Goal: Information Seeking & Learning: Learn about a topic

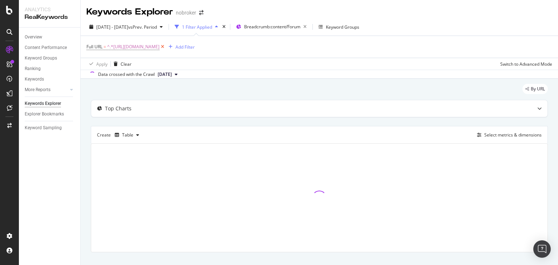
click at [166, 45] on icon at bounding box center [162, 46] width 6 height 7
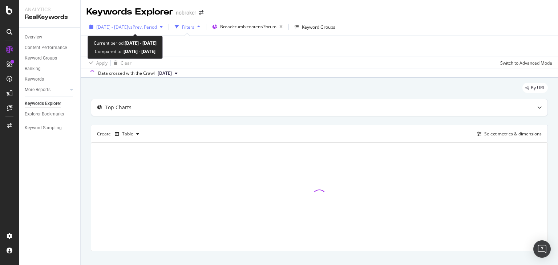
click at [128, 29] on span "[DATE] - [DATE]" at bounding box center [112, 27] width 32 height 6
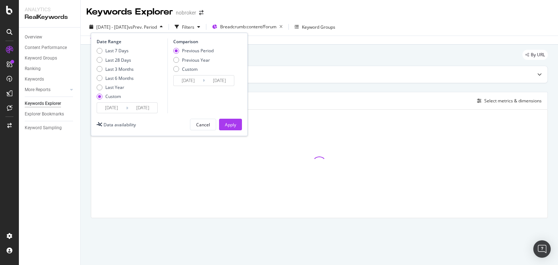
click at [111, 110] on input "[DATE]" at bounding box center [111, 108] width 29 height 10
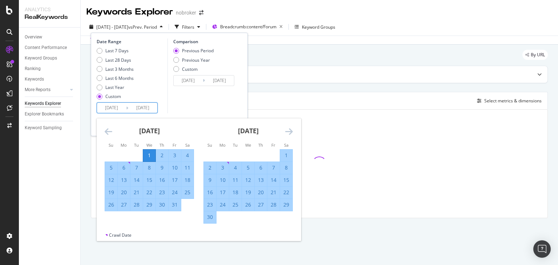
click at [111, 134] on icon "Move backward to switch to the previous month." at bounding box center [109, 131] width 8 height 9
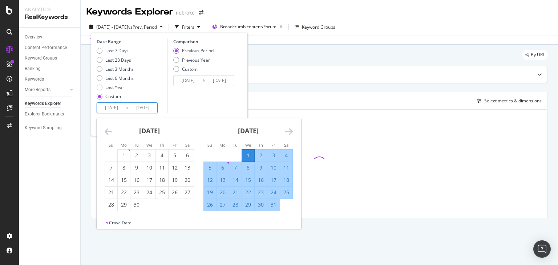
click at [111, 134] on icon "Move backward to switch to the previous month." at bounding box center [109, 131] width 8 height 9
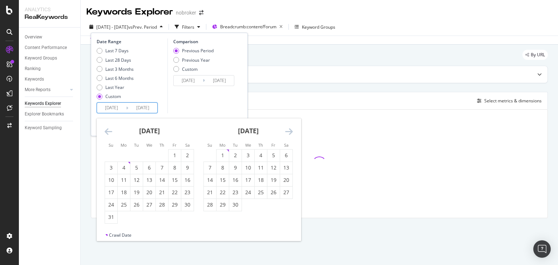
click at [111, 134] on icon "Move backward to switch to the previous month." at bounding box center [109, 131] width 8 height 9
click at [110, 134] on icon "Move backward to switch to the previous month." at bounding box center [109, 131] width 8 height 9
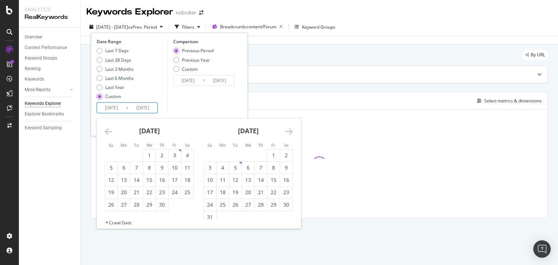
click at [110, 134] on icon "Move backward to switch to the previous month." at bounding box center [109, 131] width 8 height 9
click at [113, 109] on input "[DATE]" at bounding box center [111, 108] width 29 height 10
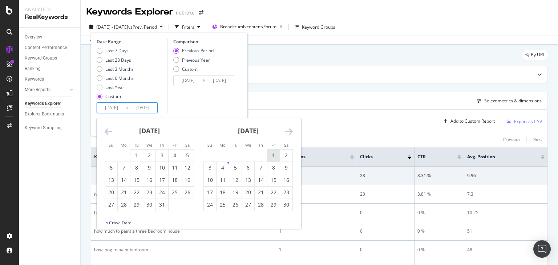
click at [270, 154] on div "1" at bounding box center [273, 155] width 12 height 7
type input "[DATE]"
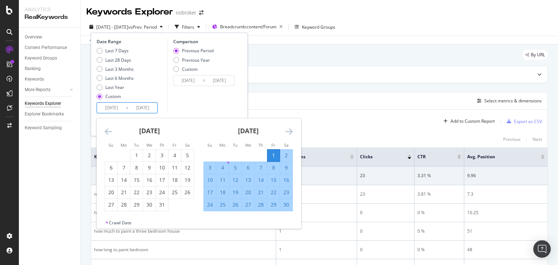
click at [110, 108] on input "[DATE]" at bounding box center [111, 108] width 29 height 10
click at [289, 132] on icon "Move forward to switch to the next month." at bounding box center [289, 131] width 8 height 9
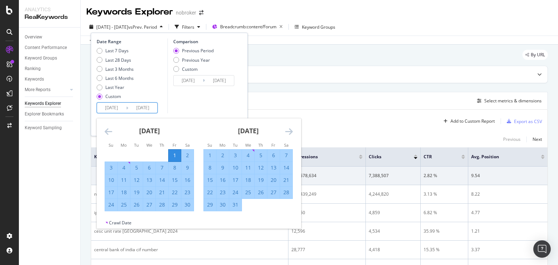
click at [150, 109] on input "[DATE]" at bounding box center [142, 108] width 29 height 10
click at [235, 204] on div "31" at bounding box center [235, 204] width 12 height 7
type input "[DATE]"
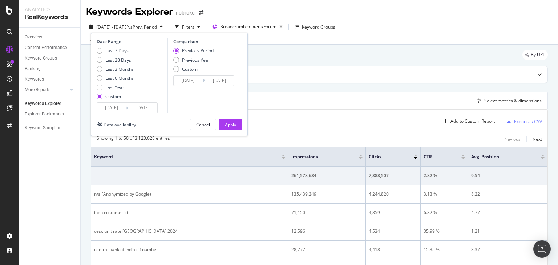
click at [139, 103] on input "[DATE]" at bounding box center [142, 108] width 29 height 10
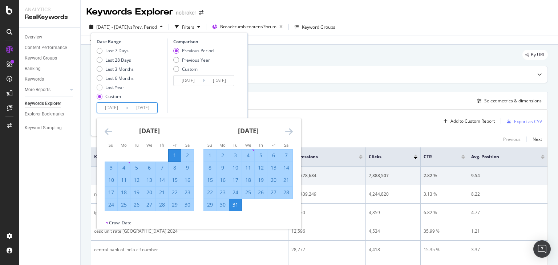
click at [210, 106] on div "Comparison Previous Period Previous Year Custom [DATE] Navigate forward to inte…" at bounding box center [201, 75] width 69 height 75
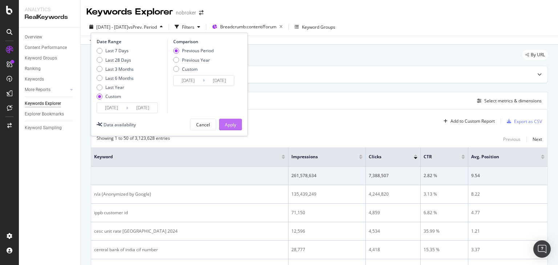
click at [232, 125] on div "Apply" at bounding box center [230, 125] width 11 height 6
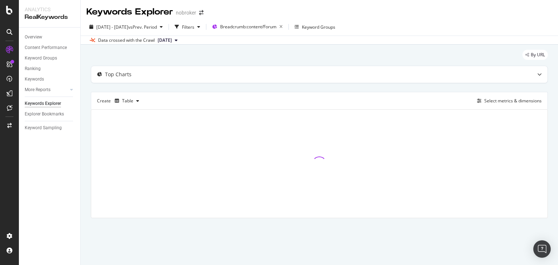
click at [172, 37] on span "[DATE]" at bounding box center [165, 40] width 14 height 7
click at [176, 67] on div "[DATE]" at bounding box center [167, 64] width 21 height 7
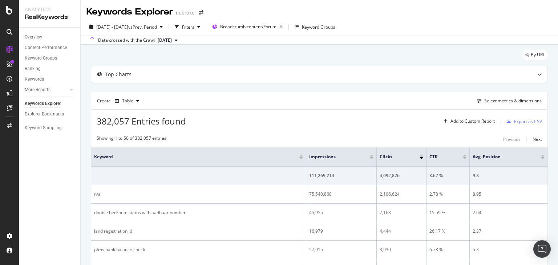
scroll to position [51, 0]
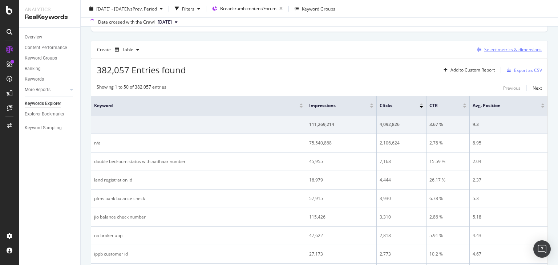
click at [491, 51] on div "Select metrics & dimensions" at bounding box center [512, 49] width 57 height 6
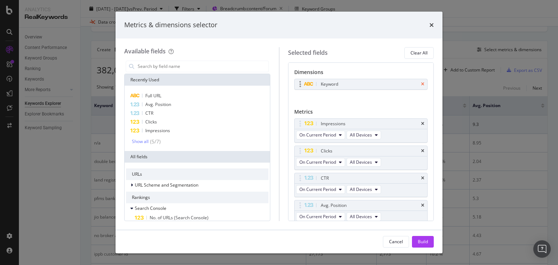
click at [421, 83] on icon "times" at bounding box center [422, 84] width 3 height 4
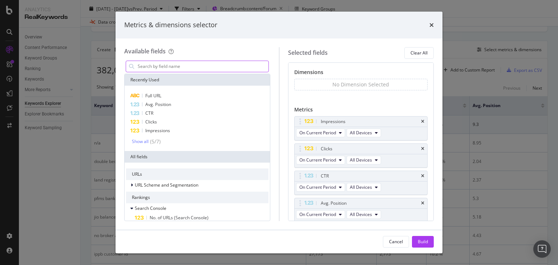
click at [223, 66] on input "modal" at bounding box center [202, 66] width 131 height 11
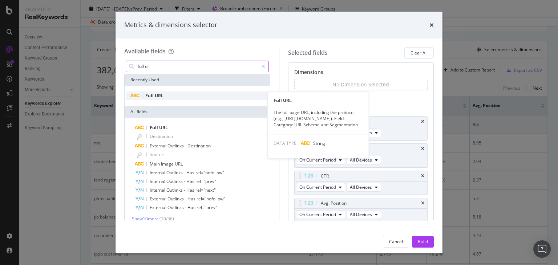
type input "full ur"
click at [197, 97] on div "Full URL" at bounding box center [197, 96] width 142 height 9
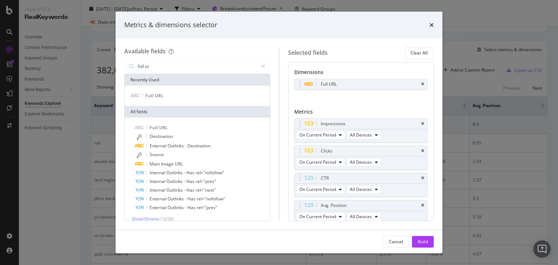
scroll to position [27, 0]
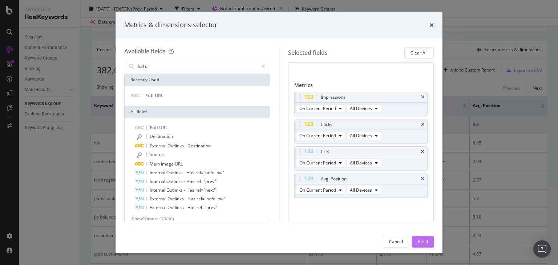
click at [418, 243] on div "Build" at bounding box center [423, 242] width 10 height 6
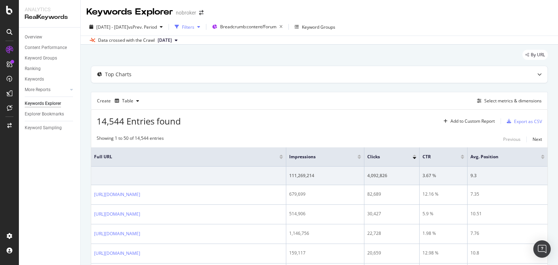
click at [194, 28] on div "Filters" at bounding box center [188, 27] width 12 height 6
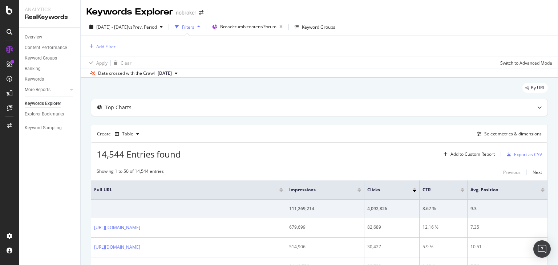
click at [194, 28] on div "Filters" at bounding box center [188, 27] width 12 height 6
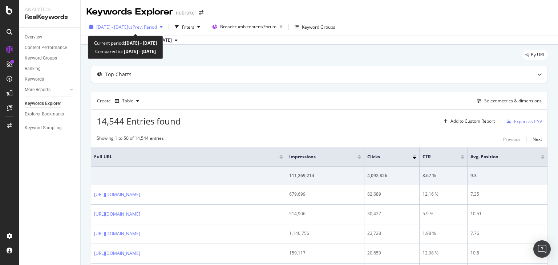
click at [146, 24] on span "vs Prev. Period" at bounding box center [142, 27] width 29 height 6
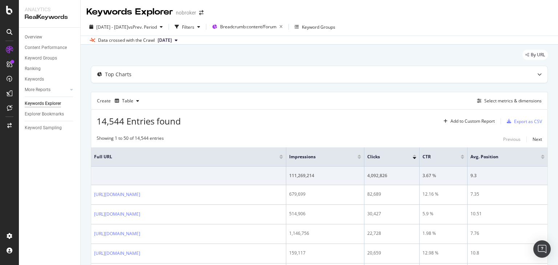
click at [290, 51] on div "By URL" at bounding box center [319, 58] width 457 height 16
click at [194, 24] on div "Filters" at bounding box center [188, 27] width 12 height 6
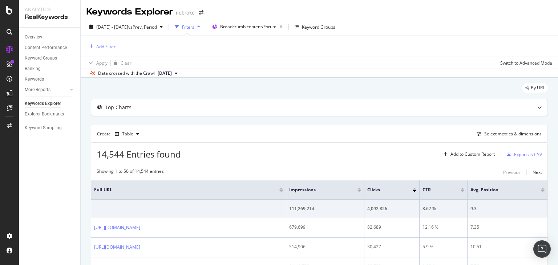
click at [203, 29] on div "button" at bounding box center [198, 27] width 9 height 4
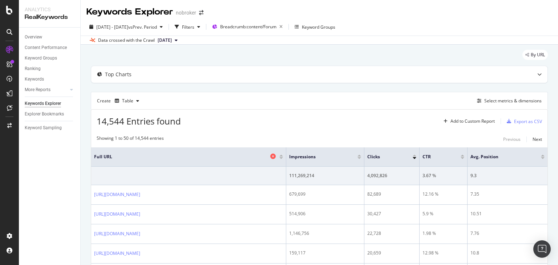
drag, startPoint x: 332, startPoint y: 151, endPoint x: 251, endPoint y: 155, distance: 81.1
click at [251, 155] on th "Full URL" at bounding box center [188, 156] width 195 height 19
click at [511, 101] on div "Select metrics & dimensions" at bounding box center [512, 101] width 57 height 6
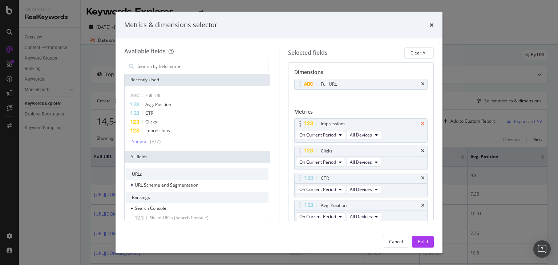
click at [421, 124] on icon "times" at bounding box center [422, 124] width 3 height 4
click at [418, 147] on div "Clicks" at bounding box center [369, 150] width 101 height 7
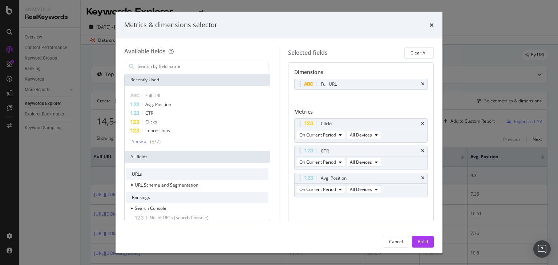
click at [418, 124] on div "Clicks" at bounding box center [369, 123] width 101 height 7
click at [421, 124] on icon "times" at bounding box center [422, 124] width 3 height 4
click at [421, 149] on icon "times" at bounding box center [422, 151] width 3 height 4
click at [421, 176] on icon "times" at bounding box center [422, 178] width 3 height 4
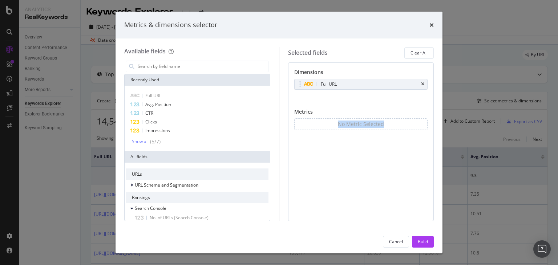
click at [392, 140] on div "No Metric Selected You can use this field as a metric" at bounding box center [361, 130] width 134 height 24
click at [438, 25] on div "Metrics & dimensions selector" at bounding box center [278, 25] width 327 height 27
click at [433, 25] on icon "times" at bounding box center [431, 25] width 4 height 6
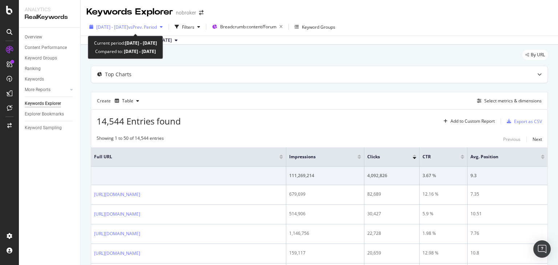
click at [155, 29] on div "[DATE] - [DATE] vs Prev. Period" at bounding box center [126, 27] width 61 height 6
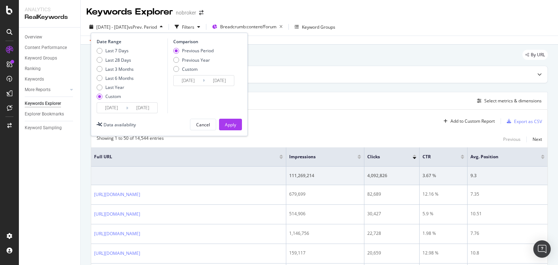
click at [191, 80] on input "[DATE]" at bounding box center [188, 81] width 29 height 10
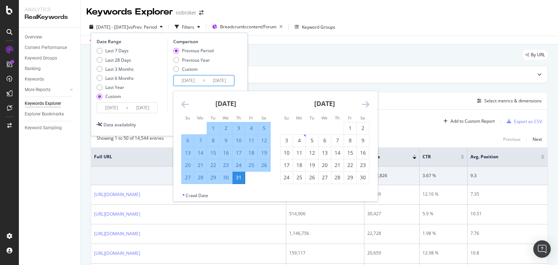
click at [366, 103] on icon "Move forward to switch to the next month." at bounding box center [366, 104] width 8 height 9
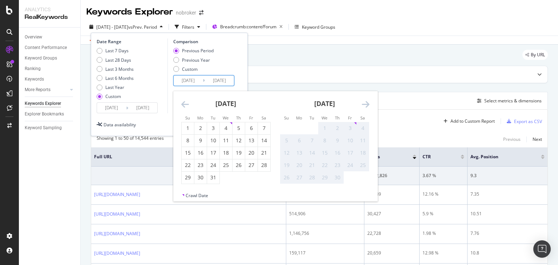
click at [366, 103] on icon "Move forward to switch to the next month." at bounding box center [366, 104] width 8 height 9
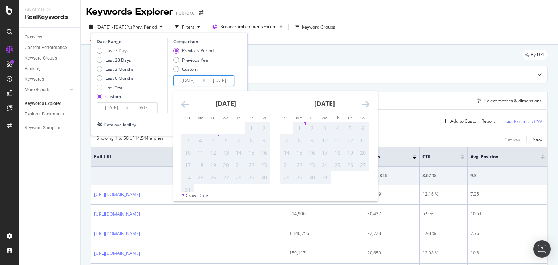
click at [366, 103] on icon "Move forward to switch to the next month." at bounding box center [366, 104] width 8 height 9
click at [365, 105] on icon "Move forward to switch to the next month." at bounding box center [366, 104] width 8 height 9
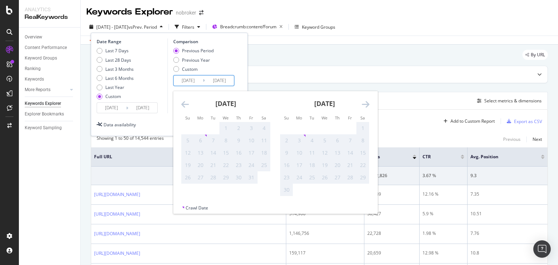
click at [365, 105] on icon "Move forward to switch to the next month." at bounding box center [366, 104] width 8 height 9
click at [243, 61] on div "Date Range Last 7 Days Last 28 Days Last 3 Months Last 6 Months Last Year Custo…" at bounding box center [169, 84] width 157 height 103
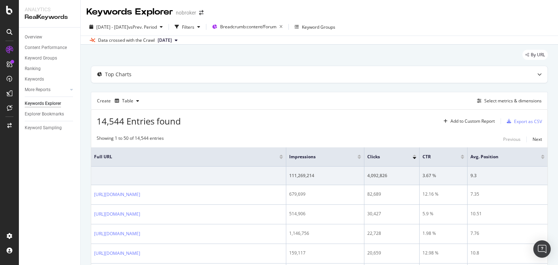
click at [277, 55] on div "By URL" at bounding box center [319, 58] width 457 height 16
click at [516, 124] on div "Export as CSV" at bounding box center [523, 121] width 38 height 11
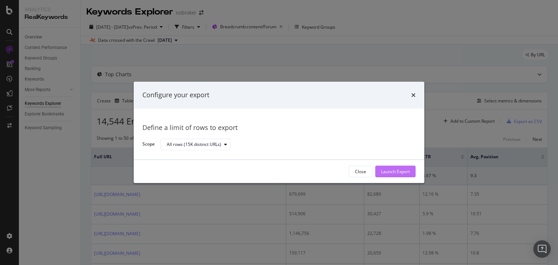
click at [399, 173] on div "Launch Export" at bounding box center [395, 171] width 29 height 6
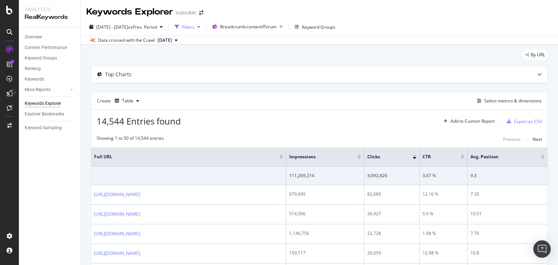
click at [194, 29] on div "Filters" at bounding box center [188, 27] width 12 height 6
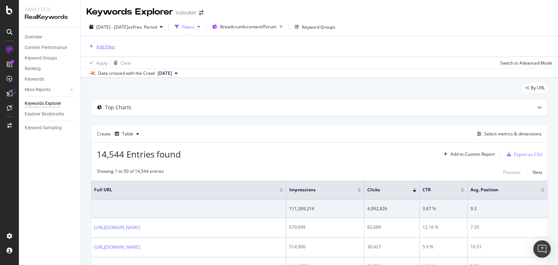
click at [106, 48] on div "Add Filter" at bounding box center [105, 47] width 19 height 6
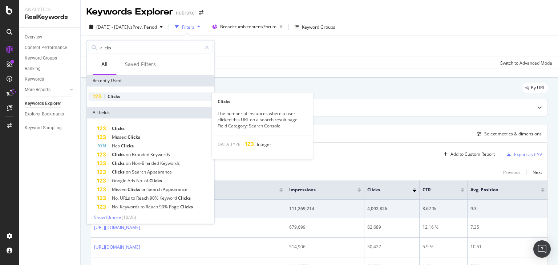
type input "clicks"
click at [121, 99] on div "Clicks" at bounding box center [150, 96] width 124 height 9
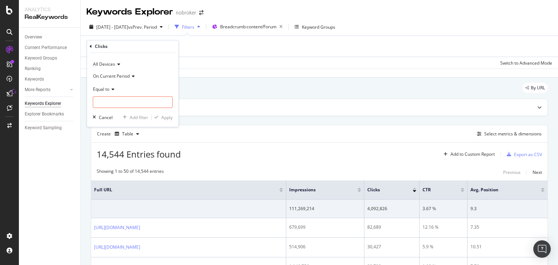
click at [284, 73] on div "Data crossed with the Crawl [DATE]" at bounding box center [319, 73] width 477 height 9
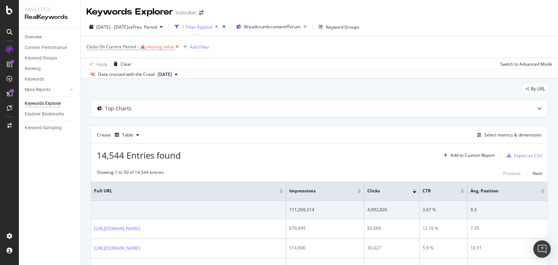
click at [175, 47] on icon at bounding box center [177, 46] width 6 height 7
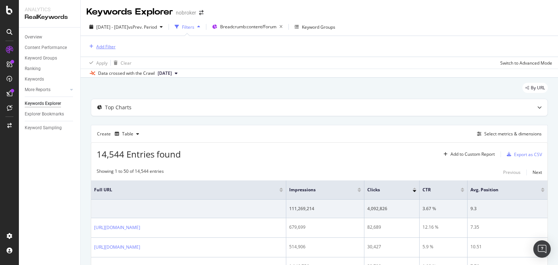
click at [98, 48] on div "Add Filter" at bounding box center [105, 47] width 19 height 6
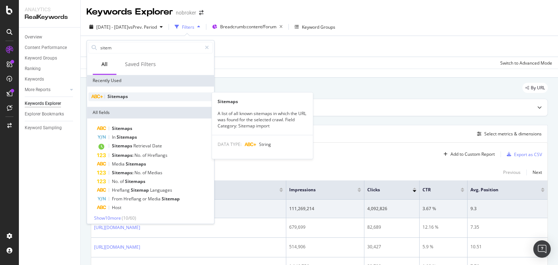
type input "sitem"
click at [115, 94] on span "Sitemaps" at bounding box center [117, 96] width 20 height 6
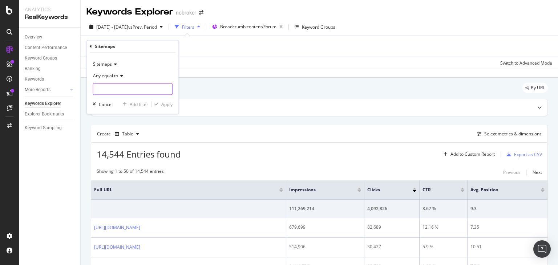
click at [116, 92] on input "text" at bounding box center [132, 90] width 79 height 12
click at [178, 103] on div "Sitemaps Any equal to painting painting Cancel Add filter Apply" at bounding box center [133, 83] width 92 height 61
click at [135, 88] on input "painting" at bounding box center [127, 90] width 69 height 12
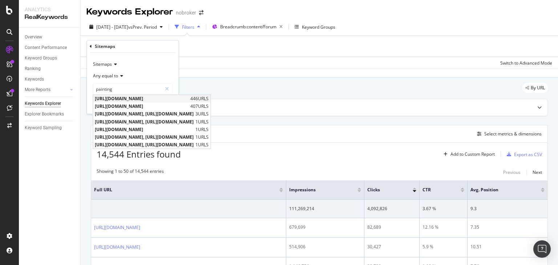
click at [168, 100] on span "[URL][DOMAIN_NAME]" at bounding box center [142, 99] width 94 height 6
type input "[URL][DOMAIN_NAME]"
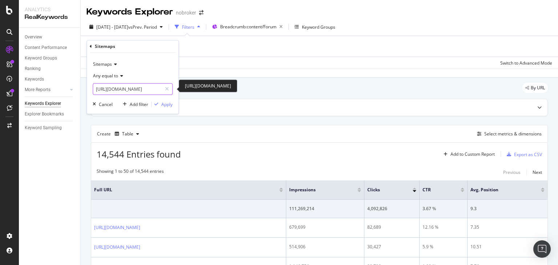
click at [135, 85] on input "[URL][DOMAIN_NAME]" at bounding box center [127, 90] width 69 height 12
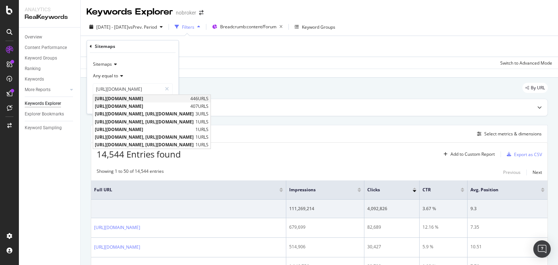
click at [165, 98] on span "[URL][DOMAIN_NAME]" at bounding box center [142, 99] width 94 height 6
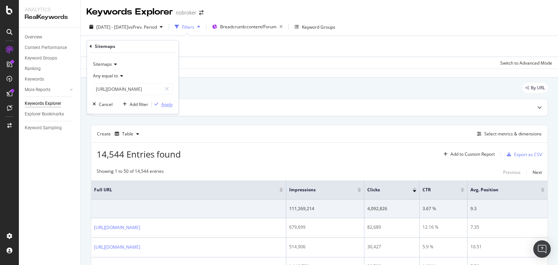
click at [166, 104] on div "Apply" at bounding box center [166, 104] width 11 height 6
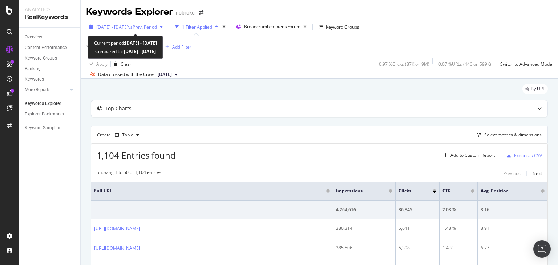
click at [128, 26] on span "[DATE] - [DATE]" at bounding box center [112, 27] width 32 height 6
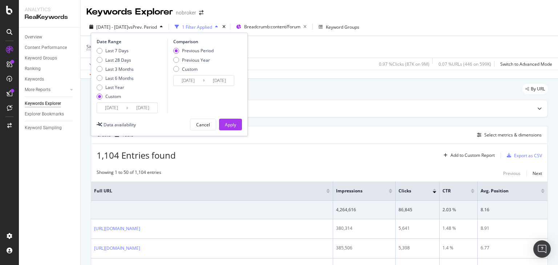
click at [111, 110] on input "[DATE]" at bounding box center [111, 108] width 29 height 10
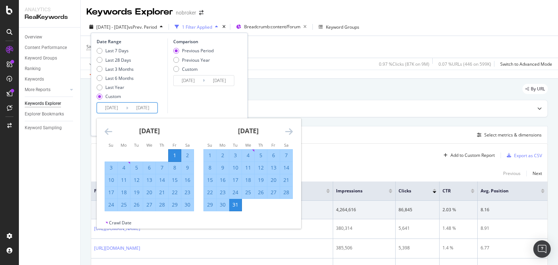
click at [109, 132] on icon "Move backward to switch to the previous month." at bounding box center [109, 131] width 8 height 9
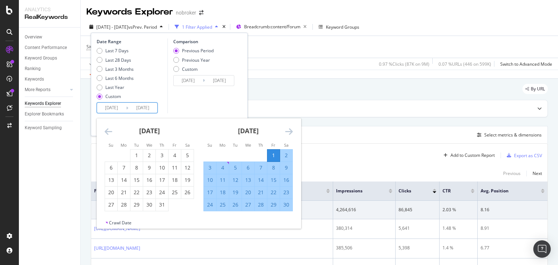
click at [112, 111] on input "[DATE]" at bounding box center [111, 108] width 29 height 10
click at [134, 148] on li "Tu" at bounding box center [136, 144] width 13 height 7
click at [115, 107] on input "[DATE]" at bounding box center [111, 108] width 29 height 10
click at [131, 155] on div "1" at bounding box center [136, 155] width 12 height 7
type input "[DATE]"
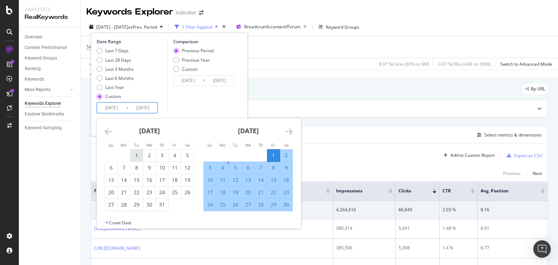
type input "[DATE]"
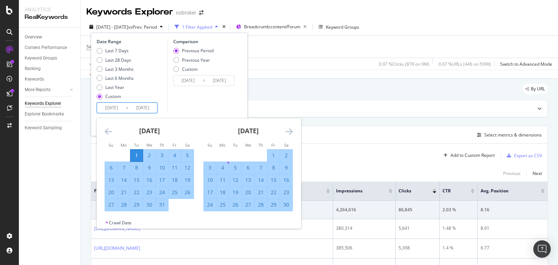
click at [289, 133] on icon "Move forward to switch to the next month." at bounding box center [289, 131] width 8 height 9
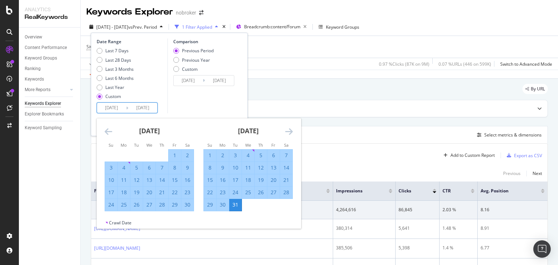
click at [109, 133] on icon "Move backward to switch to the previous month." at bounding box center [109, 131] width 8 height 9
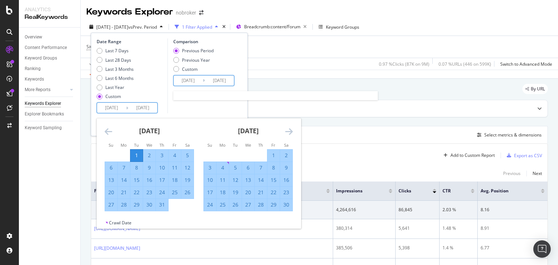
click at [188, 83] on input "[DATE]" at bounding box center [188, 81] width 29 height 10
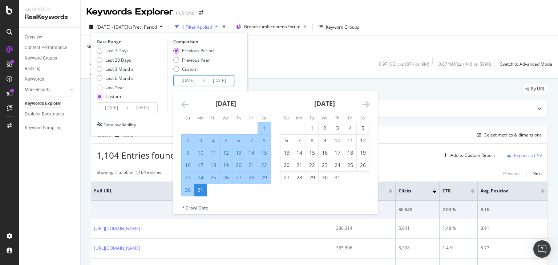
click at [365, 106] on icon "Move forward to switch to the next month." at bounding box center [366, 104] width 8 height 9
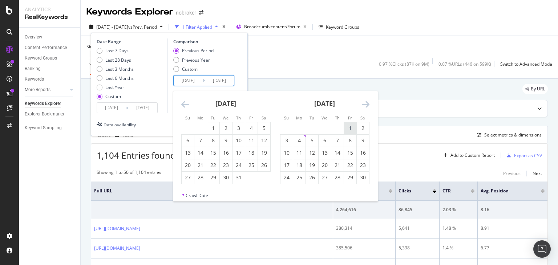
click at [352, 127] on div "1" at bounding box center [350, 128] width 12 height 7
type input "[DATE]"
click at [186, 81] on input "[DATE]" at bounding box center [188, 81] width 29 height 10
click at [216, 79] on input "[DATE]" at bounding box center [219, 81] width 29 height 10
click at [360, 178] on div "30" at bounding box center [363, 177] width 12 height 7
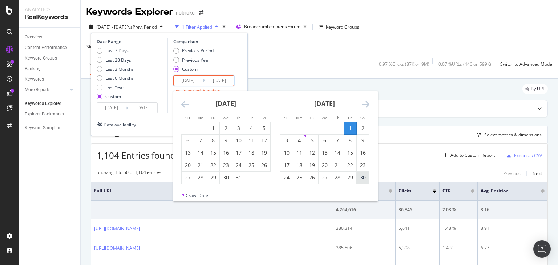
type input "[DATE]"
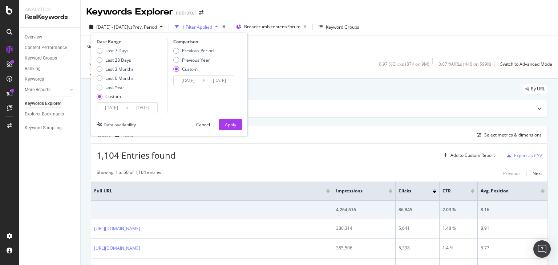
click at [187, 84] on input "[DATE]" at bounding box center [188, 81] width 29 height 10
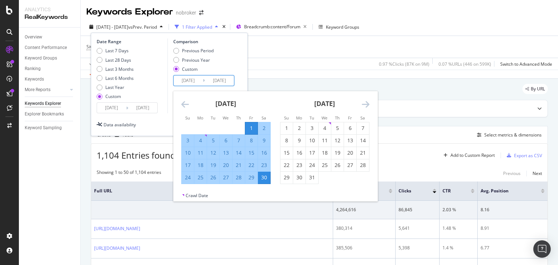
click at [182, 81] on input "[DATE]" at bounding box center [188, 81] width 29 height 10
click at [251, 127] on div "1" at bounding box center [251, 128] width 12 height 7
click at [142, 111] on input "[DATE]" at bounding box center [142, 108] width 29 height 10
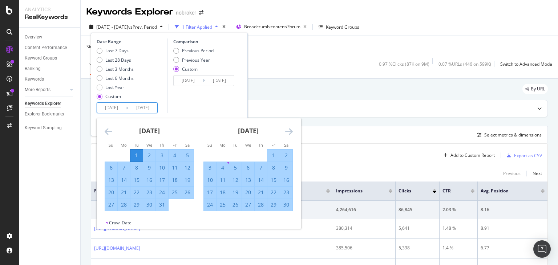
click at [115, 108] on input "[DATE]" at bounding box center [111, 108] width 29 height 10
click at [137, 151] on div "1" at bounding box center [136, 156] width 12 height 12
click at [142, 108] on input "[DATE]" at bounding box center [142, 108] width 29 height 10
click at [162, 205] on div "31" at bounding box center [162, 204] width 12 height 7
type input "[DATE]"
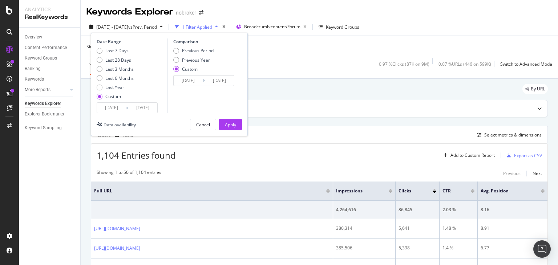
click at [144, 108] on input "[DATE]" at bounding box center [142, 108] width 29 height 10
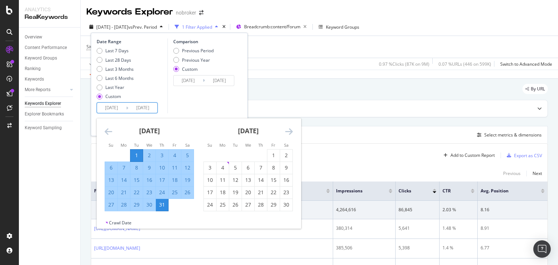
click at [186, 96] on div "Comparison Previous Period Previous Year Custom [DATE] Navigate forward to inte…" at bounding box center [201, 75] width 69 height 75
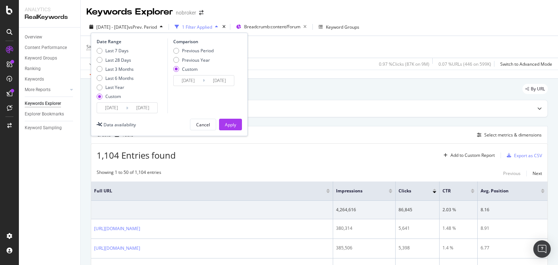
click at [189, 86] on div "Comparison Previous Period Previous Year Custom [DATE] Navigate forward to inte…" at bounding box center [201, 75] width 69 height 75
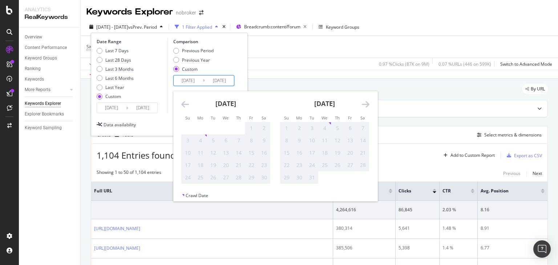
click at [189, 82] on input "[DATE]" at bounding box center [188, 81] width 29 height 10
click at [184, 106] on icon "Move backward to switch to the previous month." at bounding box center [185, 104] width 8 height 9
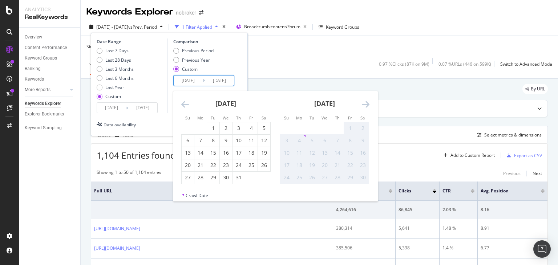
click at [366, 103] on icon "Move forward to switch to the next month." at bounding box center [366, 104] width 8 height 9
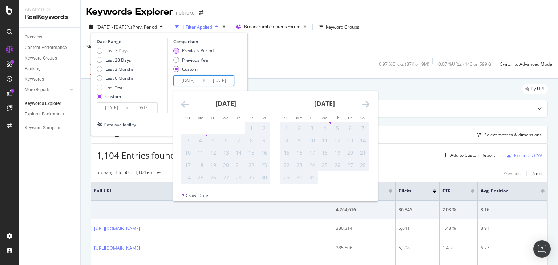
click at [182, 50] on div "Previous Period" at bounding box center [198, 51] width 32 height 6
type input "[DATE]"
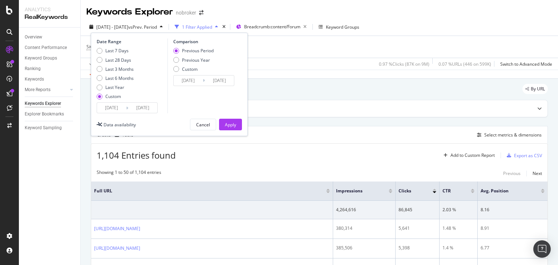
click at [189, 83] on input "[DATE]" at bounding box center [188, 81] width 29 height 10
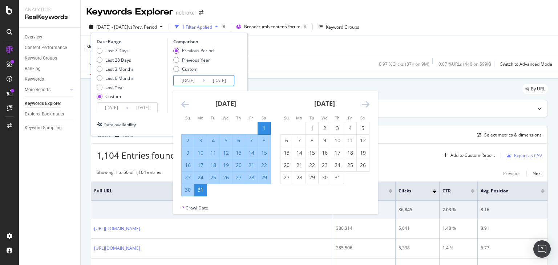
click at [366, 108] on icon "Move forward to switch to the next month." at bounding box center [366, 104] width 8 height 9
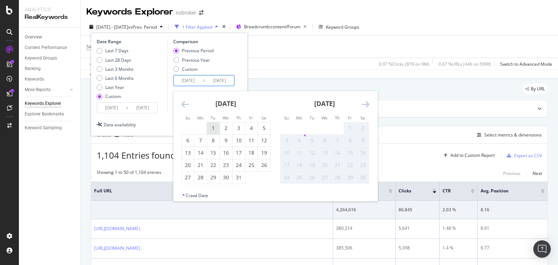
click at [211, 127] on div "1" at bounding box center [213, 128] width 12 height 7
type input "[DATE]"
click at [192, 81] on input "[DATE]" at bounding box center [188, 81] width 29 height 10
click at [225, 82] on input "[DATE]" at bounding box center [219, 81] width 29 height 10
click at [237, 178] on div "31" at bounding box center [238, 177] width 12 height 7
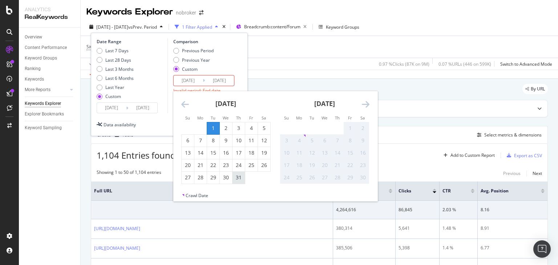
type input "[DATE]"
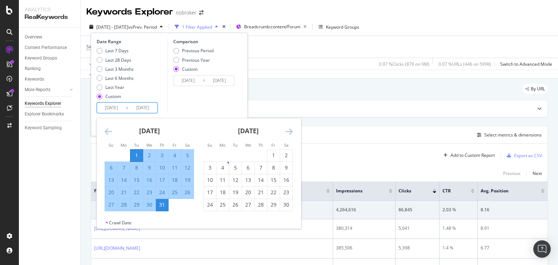
click at [138, 110] on input "[DATE]" at bounding box center [142, 108] width 29 height 10
click at [112, 113] on input "[DATE]" at bounding box center [111, 108] width 29 height 10
click at [111, 110] on input "[DATE]" at bounding box center [111, 108] width 29 height 10
click at [274, 155] on div "1" at bounding box center [273, 155] width 12 height 7
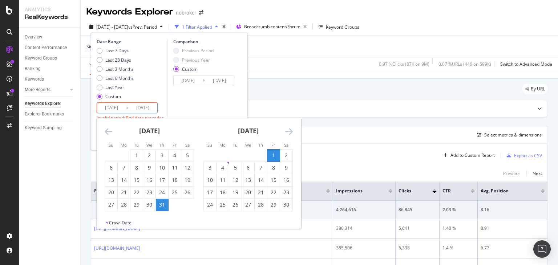
type input "[DATE]"
click at [146, 106] on input "[DATE]" at bounding box center [142, 108] width 29 height 10
click at [284, 202] on div "30" at bounding box center [286, 204] width 12 height 7
type input "[DATE]"
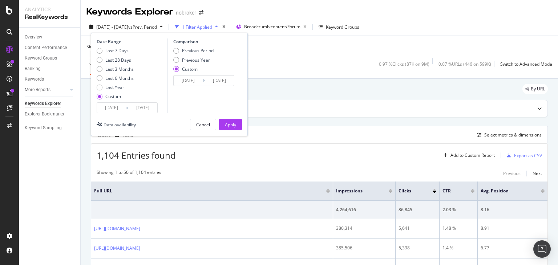
click at [145, 106] on input "[DATE]" at bounding box center [142, 108] width 29 height 10
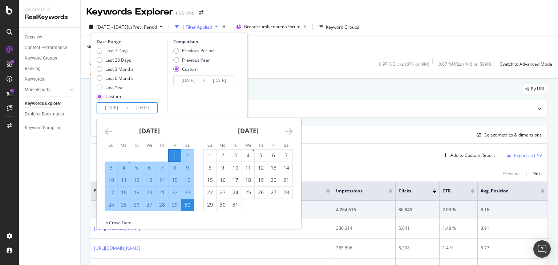
click at [223, 99] on div "Comparison Previous Period Previous Year Custom [DATE] Navigate forward to inte…" at bounding box center [201, 75] width 69 height 75
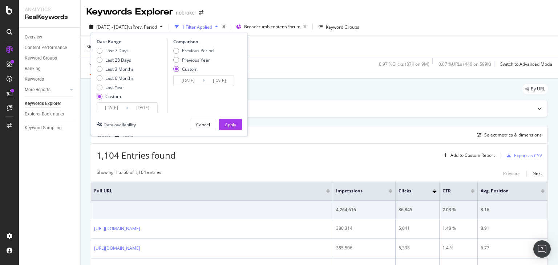
click at [186, 80] on input "[DATE]" at bounding box center [188, 81] width 29 height 10
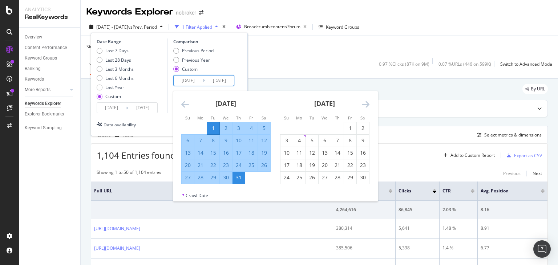
click at [165, 94] on div "Last 7 Days Last 28 Days Last 3 Months Last 6 Months Last Year Custom" at bounding box center [131, 75] width 69 height 55
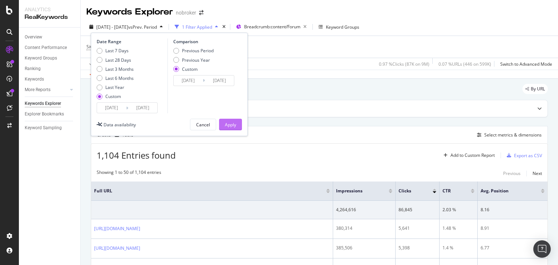
click at [227, 124] on div "Apply" at bounding box center [230, 125] width 11 height 6
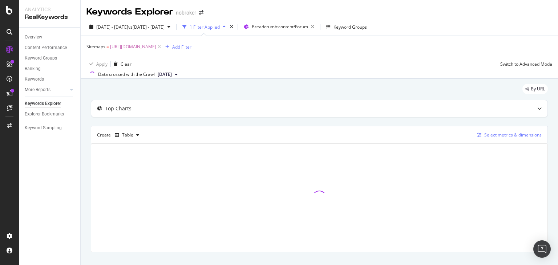
click at [493, 135] on div "Select metrics & dimensions" at bounding box center [512, 135] width 57 height 6
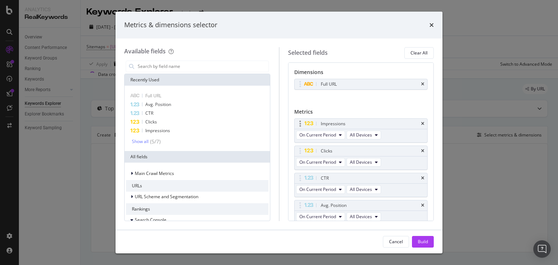
click at [419, 123] on div "Impressions" at bounding box center [360, 124] width 133 height 10
click at [421, 124] on icon "times" at bounding box center [422, 124] width 3 height 4
click at [416, 147] on div "Clicks" at bounding box center [369, 150] width 101 height 7
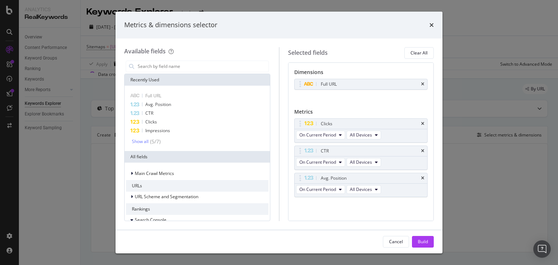
click at [416, 124] on div "Clicks" at bounding box center [369, 123] width 101 height 7
click at [422, 124] on icon "times" at bounding box center [422, 124] width 3 height 4
click at [422, 149] on icon "times" at bounding box center [422, 151] width 3 height 4
click at [422, 176] on icon "times" at bounding box center [422, 178] width 3 height 4
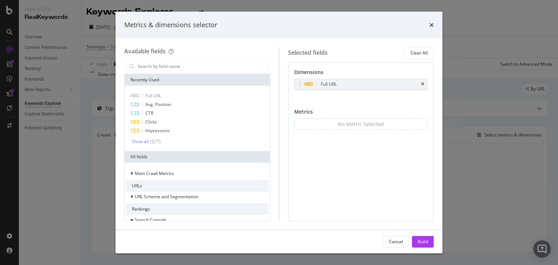
click at [422, 124] on div "No Metric Selected" at bounding box center [361, 124] width 134 height 12
click at [355, 98] on div "Full URL You can use this field as a dimension" at bounding box center [361, 92] width 134 height 27
click at [154, 66] on input "modal" at bounding box center [202, 66] width 131 height 11
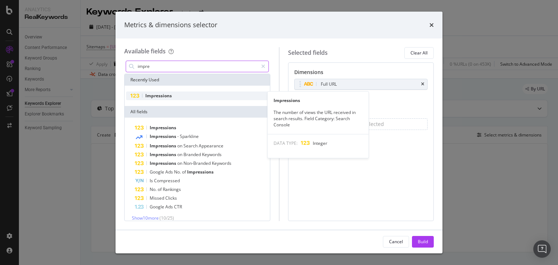
type input "impre"
click at [153, 97] on span "Impressions" at bounding box center [158, 96] width 27 height 6
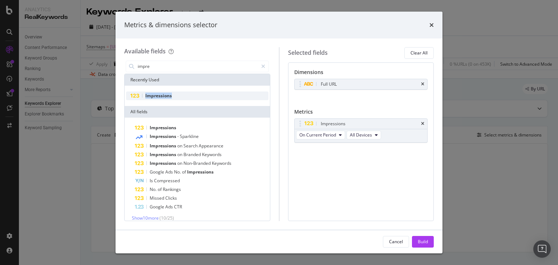
click at [153, 97] on span "Impressions" at bounding box center [158, 96] width 27 height 6
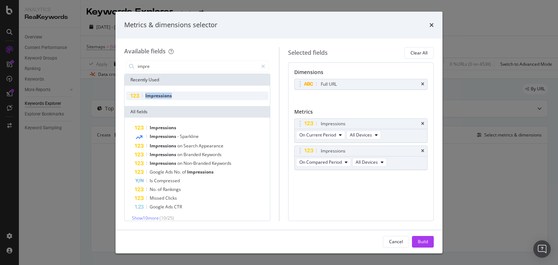
click at [153, 97] on span "Impressions" at bounding box center [158, 96] width 27 height 6
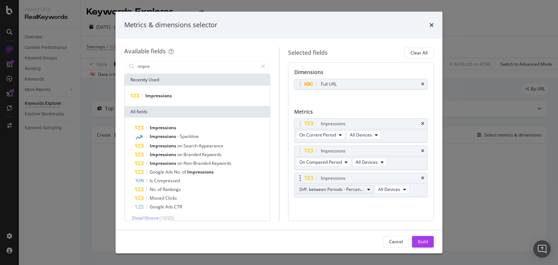
click at [352, 189] on span "Diff. between Periods - Percentage" at bounding box center [331, 189] width 65 height 6
click at [334, 240] on span "Diff. between Periods - Value" at bounding box center [338, 242] width 72 height 7
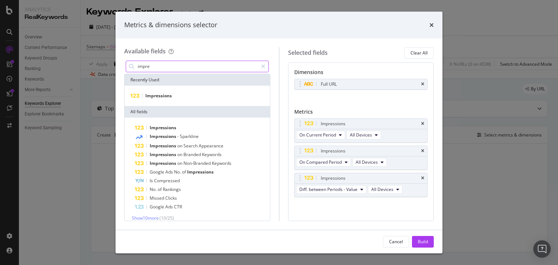
click at [150, 66] on input "impre" at bounding box center [197, 66] width 121 height 11
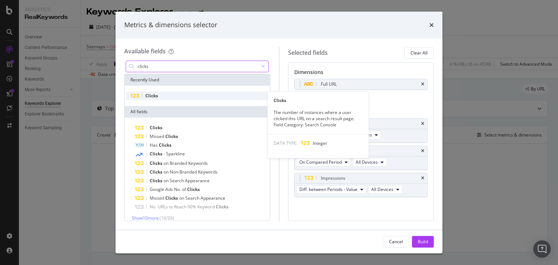
type input "clicks"
click at [161, 95] on div "Clicks" at bounding box center [197, 96] width 142 height 9
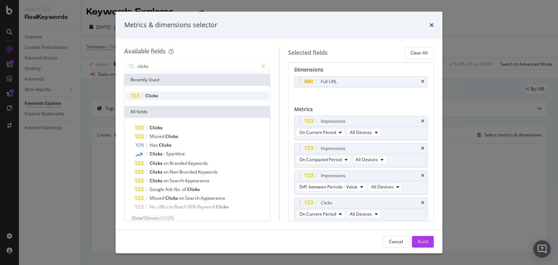
click at [161, 95] on div "Clicks" at bounding box center [197, 96] width 142 height 9
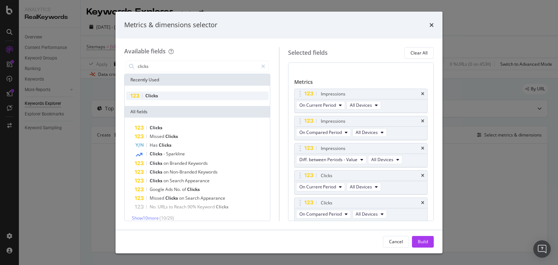
click at [161, 95] on div "Clicks" at bounding box center [197, 96] width 142 height 9
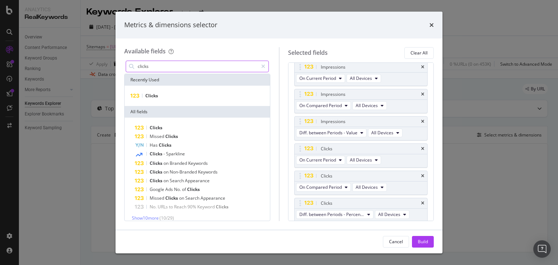
click at [144, 70] on input "clicks" at bounding box center [197, 66] width 121 height 11
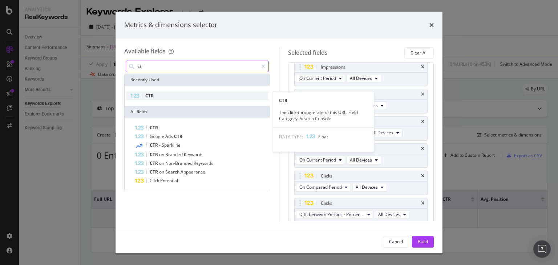
type input "ctr"
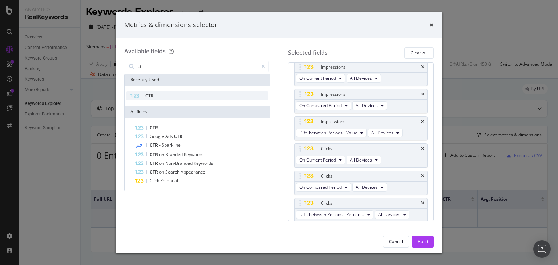
click at [158, 95] on div "CTR" at bounding box center [197, 96] width 142 height 9
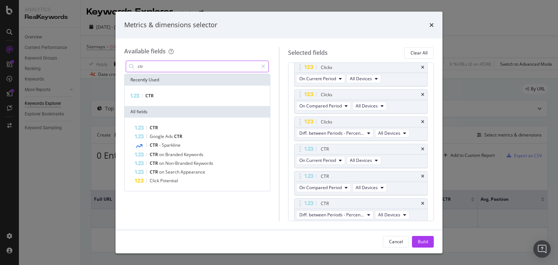
click at [147, 67] on input "ctr" at bounding box center [197, 66] width 121 height 11
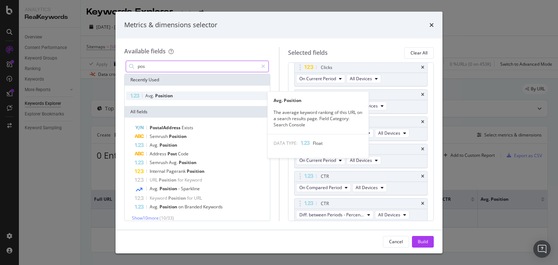
type input "pos"
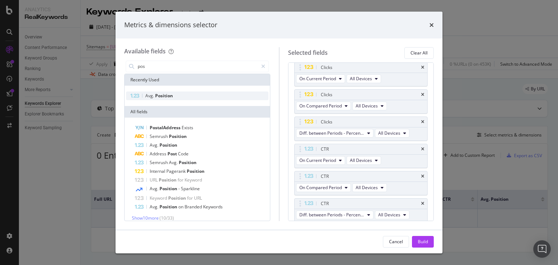
click at [164, 97] on span "Position" at bounding box center [164, 96] width 18 height 6
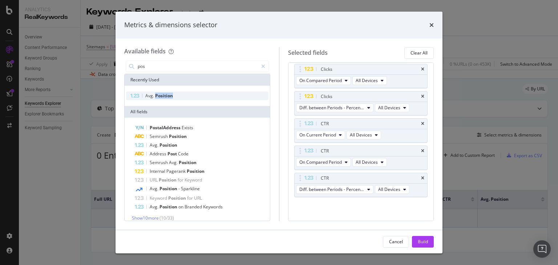
click at [164, 97] on span "Position" at bounding box center [164, 96] width 18 height 6
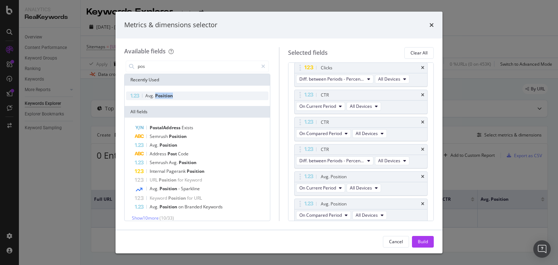
click at [164, 97] on span "Position" at bounding box center [164, 96] width 18 height 6
click at [352, 212] on span "Diff. between Periods - Percentage" at bounding box center [331, 215] width 65 height 6
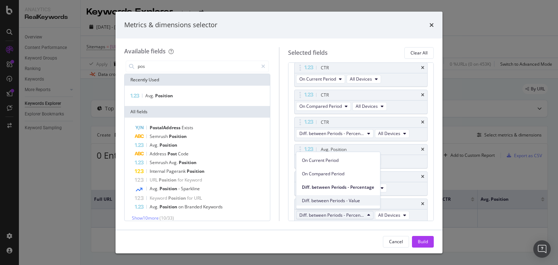
click at [346, 199] on span "Diff. between Periods - Value" at bounding box center [338, 200] width 72 height 7
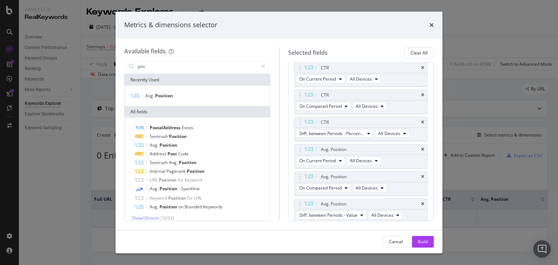
scroll to position [207, 0]
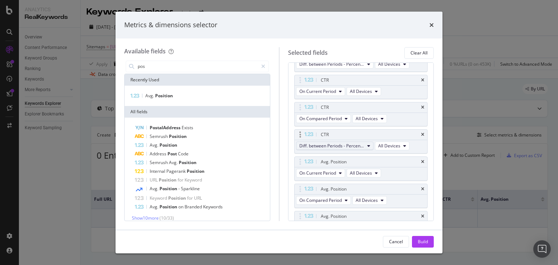
click at [351, 145] on span "Diff. between Periods - Percentage" at bounding box center [331, 146] width 65 height 6
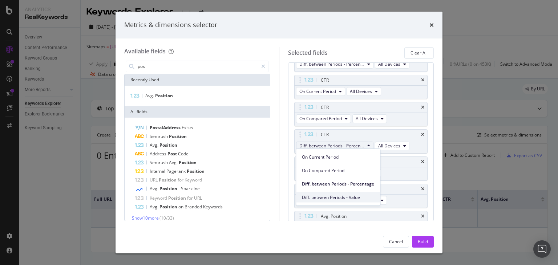
click at [339, 194] on span "Diff. between Periods - Value" at bounding box center [338, 197] width 72 height 7
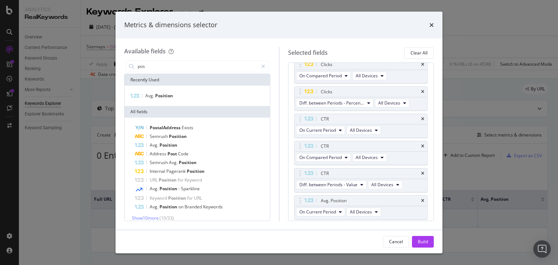
scroll to position [164, 0]
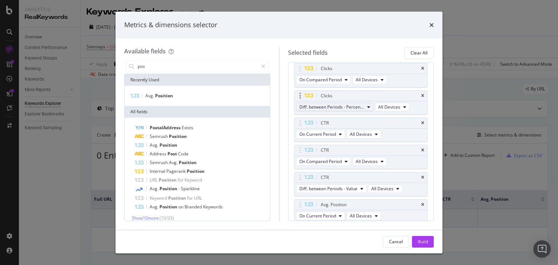
click at [354, 106] on span "Diff. between Periods - Percentage" at bounding box center [331, 107] width 65 height 6
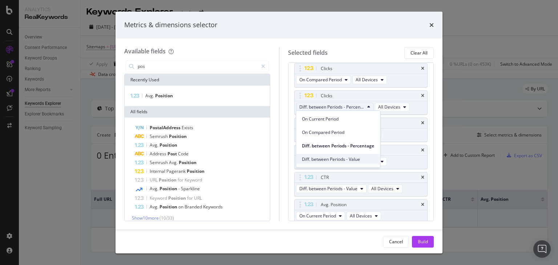
click at [339, 160] on span "Diff. between Periods - Value" at bounding box center [338, 159] width 72 height 7
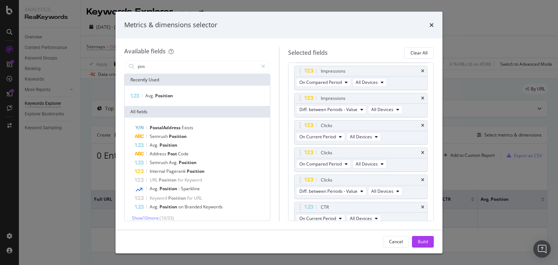
scroll to position [56, 0]
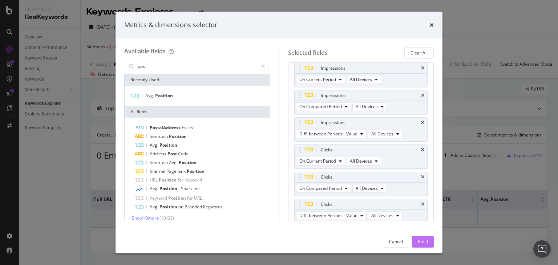
click at [426, 244] on div "Build" at bounding box center [423, 242] width 10 height 6
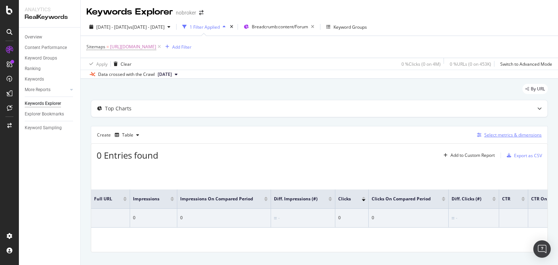
click at [513, 138] on div "Select metrics & dimensions" at bounding box center [508, 135] width 68 height 8
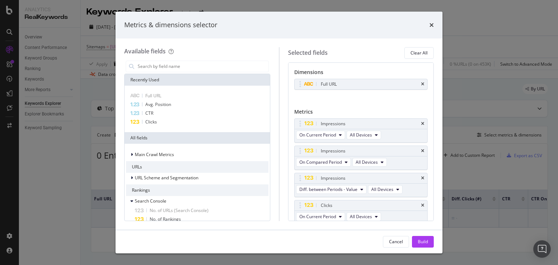
click at [480, 84] on div "Metrics & dimensions selector Available fields Recently Used Full URL Avg. Posi…" at bounding box center [279, 132] width 558 height 265
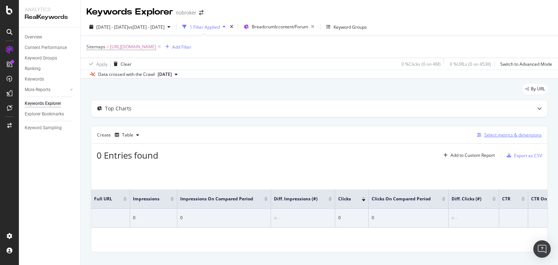
click at [507, 133] on div "Select metrics & dimensions" at bounding box center [512, 135] width 57 height 6
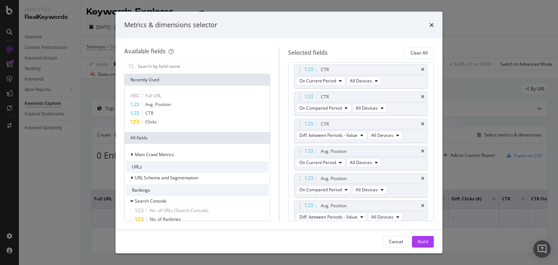
scroll to position [221, 0]
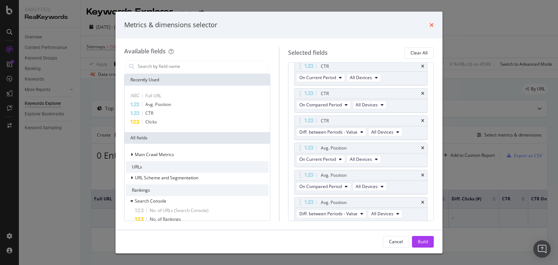
click at [432, 24] on icon "times" at bounding box center [431, 25] width 4 height 6
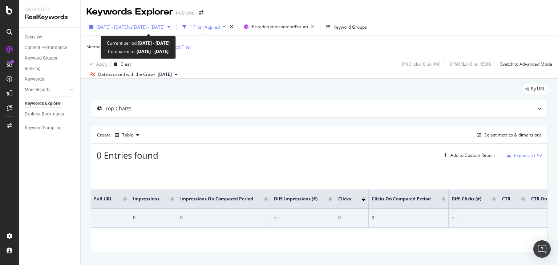
click at [164, 29] on span "vs 2023 Aug. 1st - Aug. 31st" at bounding box center [146, 27] width 36 height 6
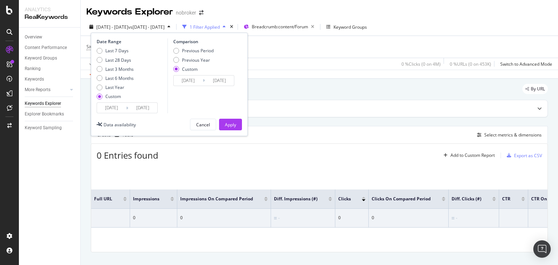
click at [144, 109] on input "[DATE]" at bounding box center [142, 108] width 29 height 10
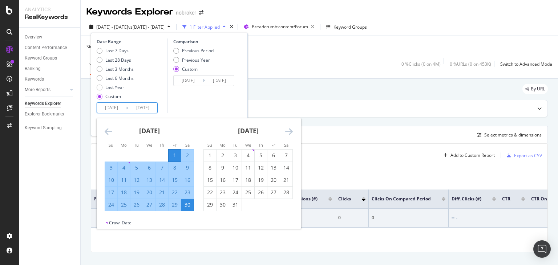
click at [188, 80] on input "[DATE]" at bounding box center [188, 81] width 29 height 10
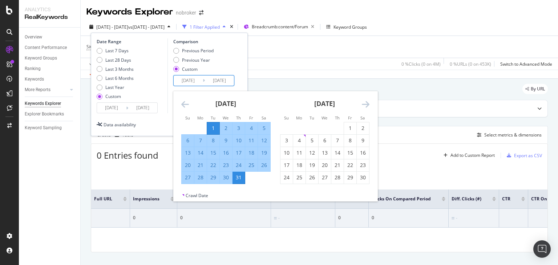
click at [267, 85] on div "By URL" at bounding box center [319, 92] width 457 height 16
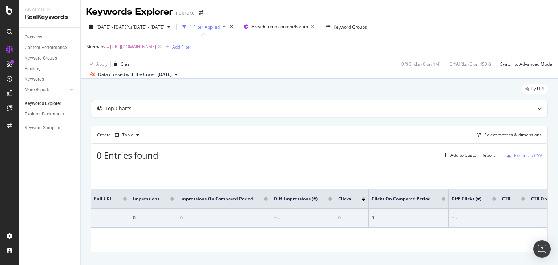
scroll to position [12, 0]
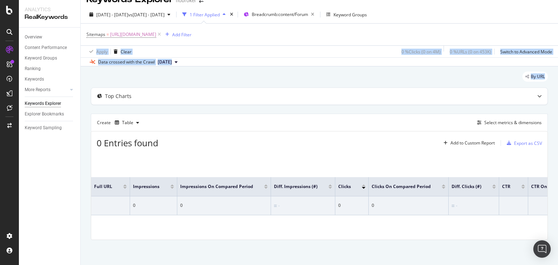
drag, startPoint x: 557, startPoint y: 46, endPoint x: 557, endPoint y: 76, distance: 29.4
click at [557, 76] on div "Keywords Explorer nobroker 2023 Sep. 1st - Sep. 30th vs 2023 Aug. 1st - Aug. 31…" at bounding box center [319, 132] width 477 height 265
click at [493, 122] on div "Select metrics & dimensions" at bounding box center [512, 122] width 57 height 6
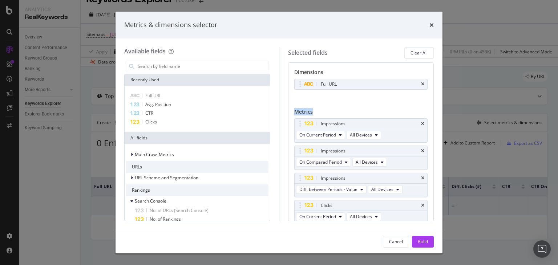
drag, startPoint x: 434, startPoint y: 99, endPoint x: 430, endPoint y: 112, distance: 13.7
click at [430, 112] on div "Available fields Recently Used Full URL Avg. Position CTR Clicks All fields Mai…" at bounding box center [278, 133] width 327 height 191
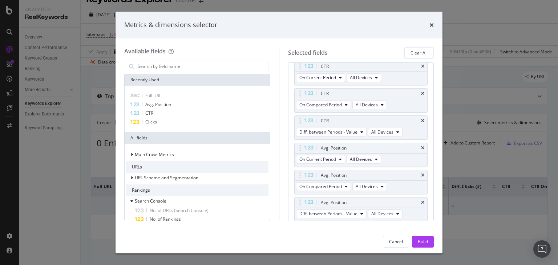
scroll to position [243, 0]
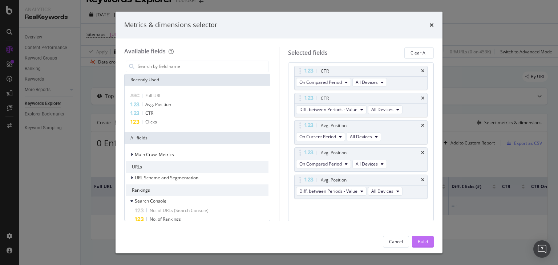
click at [428, 241] on button "Build" at bounding box center [423, 242] width 22 height 12
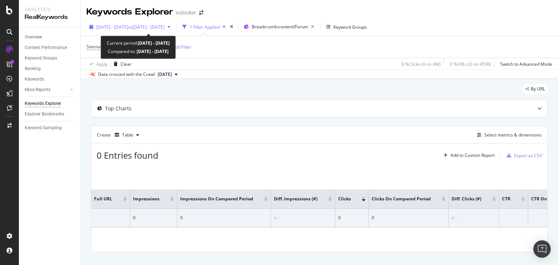
click at [132, 21] on div "2023 Sep. 1st - Sep. 30th vs 2023 Aug. 1st - Aug. 31st" at bounding box center [129, 26] width 87 height 11
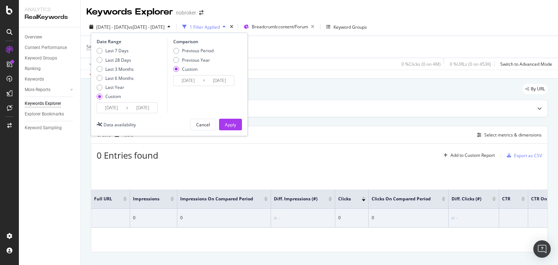
click at [132, 106] on input "[DATE]" at bounding box center [142, 108] width 29 height 10
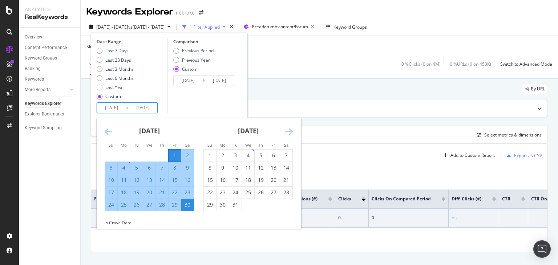
click at [290, 133] on icon "Move forward to switch to the next month." at bounding box center [289, 131] width 8 height 9
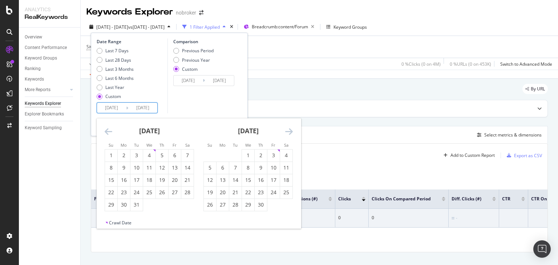
click at [290, 133] on icon "Move forward to switch to the next month." at bounding box center [289, 131] width 8 height 9
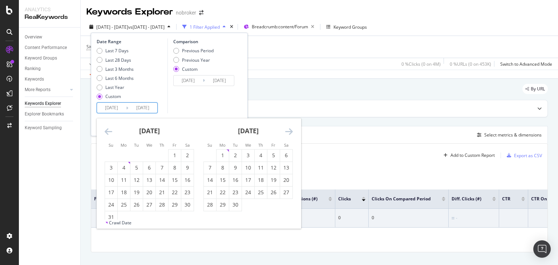
click at [290, 133] on icon "Move forward to switch to the next month." at bounding box center [289, 131] width 8 height 9
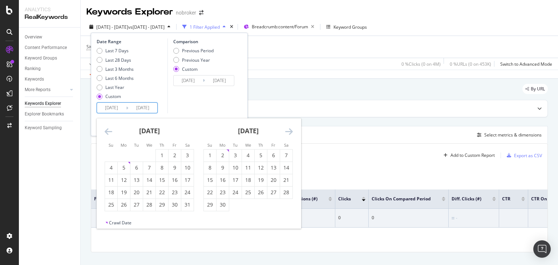
click at [107, 107] on input "[DATE]" at bounding box center [111, 108] width 29 height 10
click at [212, 149] on li "Su" at bounding box center [209, 144] width 13 height 7
click at [209, 153] on div "1" at bounding box center [210, 155] width 12 height 7
type input "2024/09/01"
click at [132, 105] on input "[DATE]" at bounding box center [142, 108] width 29 height 10
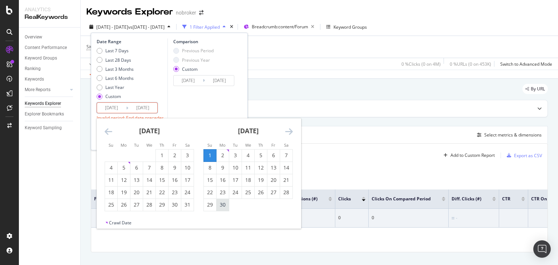
click at [222, 201] on div "30" at bounding box center [222, 204] width 12 height 7
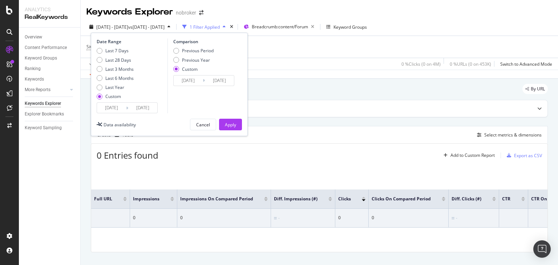
type input "2024/09/30"
click at [135, 98] on div "Last 7 Days Last 28 Days Last 3 Months Last 6 Months Last Year Custom" at bounding box center [131, 75] width 69 height 55
click at [140, 103] on input "2024/09/30" at bounding box center [142, 108] width 29 height 10
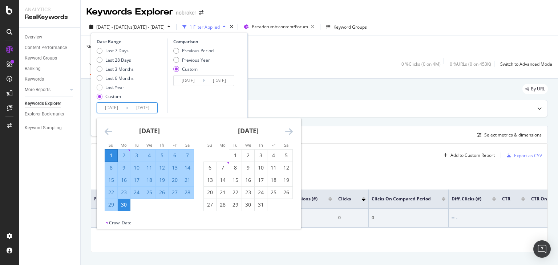
click at [194, 102] on div "Comparison Previous Period Previous Year Custom [DATE] Navigate forward to inte…" at bounding box center [201, 75] width 69 height 75
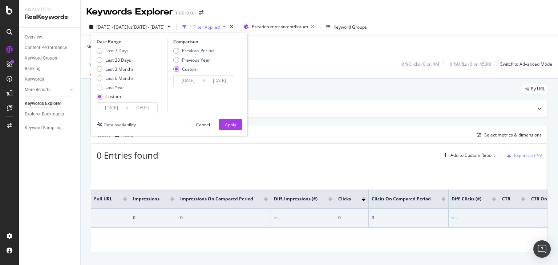
click at [181, 74] on div "Previous Period Previous Year Custom" at bounding box center [193, 61] width 40 height 27
click at [182, 80] on input "[DATE]" at bounding box center [188, 81] width 29 height 10
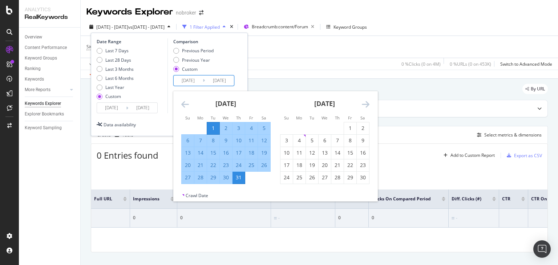
click at [363, 103] on icon "Move forward to switch to the next month." at bounding box center [366, 104] width 8 height 9
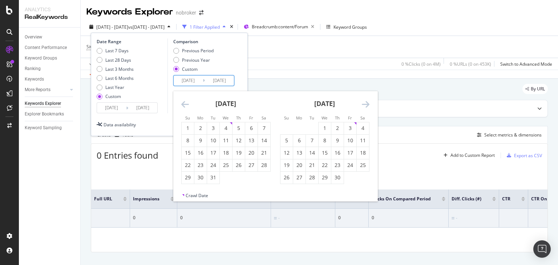
click at [363, 103] on icon "Move forward to switch to the next month." at bounding box center [366, 104] width 8 height 9
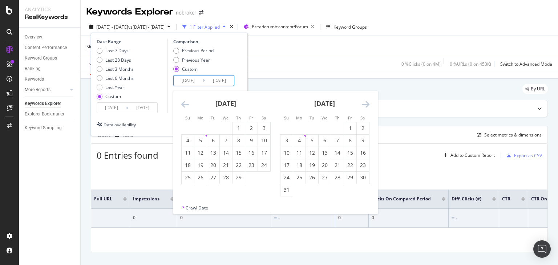
click at [363, 103] on icon "Move forward to switch to the next month." at bounding box center [366, 104] width 8 height 9
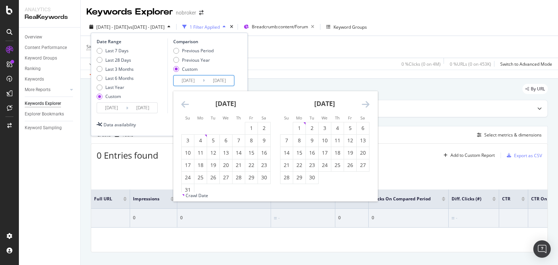
click at [363, 103] on icon "Move forward to switch to the next month." at bounding box center [366, 104] width 8 height 9
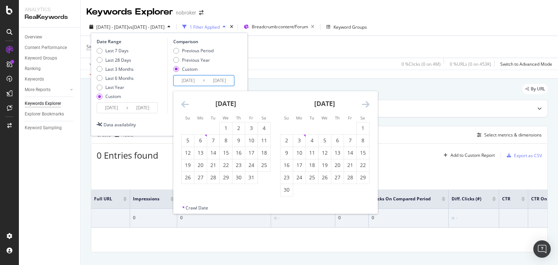
click at [363, 103] on icon "Move forward to switch to the next month." at bounding box center [366, 104] width 8 height 9
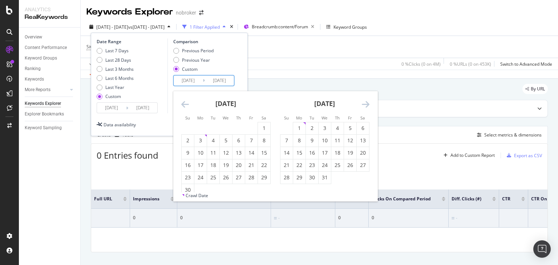
click at [363, 103] on icon "Move forward to switch to the next month." at bounding box center [366, 104] width 8 height 9
click at [187, 82] on input "[DATE]" at bounding box center [188, 81] width 29 height 10
click at [332, 127] on div "1" at bounding box center [337, 128] width 12 height 7
type input "2024/08/01"
click at [214, 79] on input "[DATE]" at bounding box center [219, 81] width 29 height 10
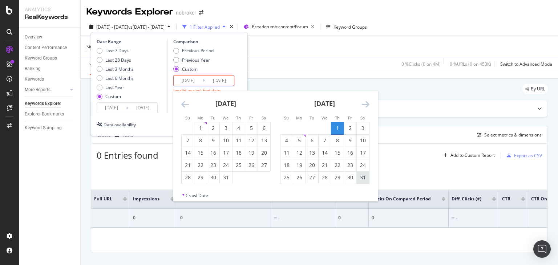
click at [361, 176] on div "31" at bounding box center [363, 177] width 12 height 7
type input "2024/08/31"
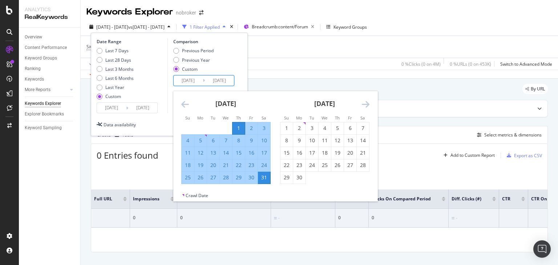
click at [220, 85] on input "2024/08/31" at bounding box center [219, 81] width 29 height 10
click at [247, 83] on div "Date Range Last 7 Days Last 28 Days Last 3 Months Last 6 Months Last Year Custo…" at bounding box center [169, 84] width 157 height 103
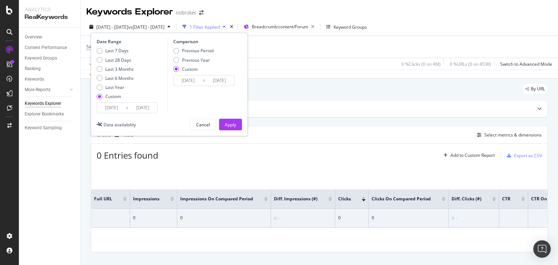
click at [236, 118] on div "Date Range Last 7 Days Last 28 Days Last 3 Months Last 6 Months Last Year Custo…" at bounding box center [169, 84] width 157 height 103
click at [233, 122] on div "Apply" at bounding box center [230, 125] width 11 height 6
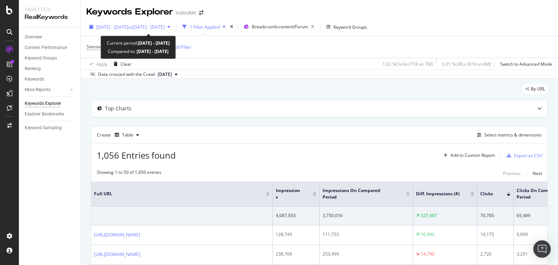
click at [115, 28] on span "2024 Sep. 1st - Sep. 30th" at bounding box center [112, 27] width 32 height 6
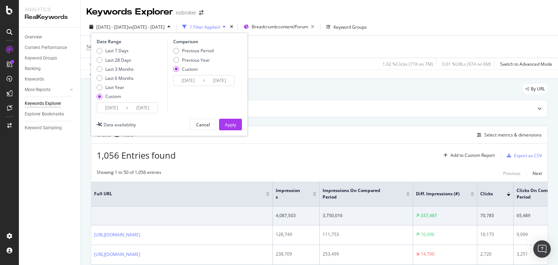
click at [135, 110] on input "2024/09/30" at bounding box center [142, 108] width 29 height 10
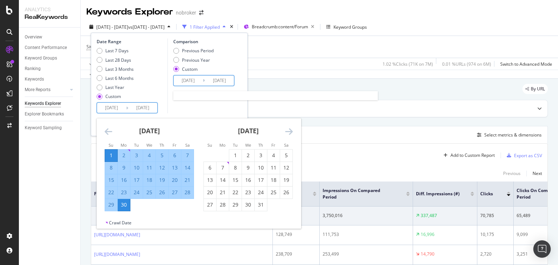
click at [188, 82] on input "2024/08/01" at bounding box center [188, 81] width 29 height 10
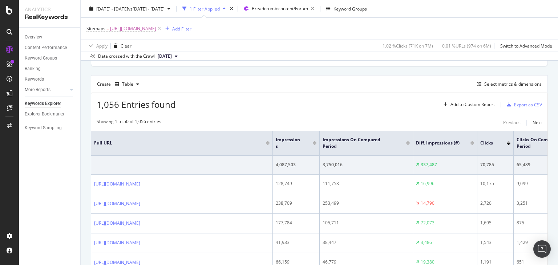
scroll to position [68, 0]
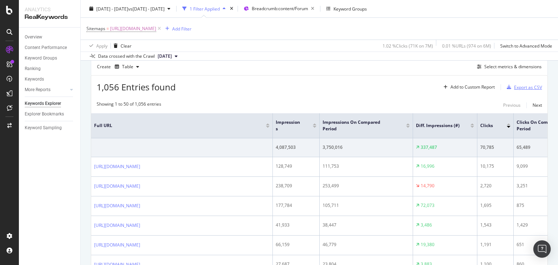
click at [520, 87] on div "Export as CSV" at bounding box center [528, 87] width 28 height 6
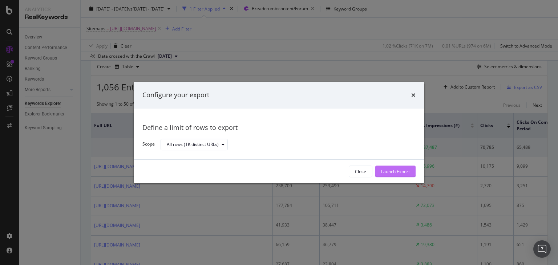
click at [393, 170] on div "Launch Export" at bounding box center [395, 171] width 29 height 6
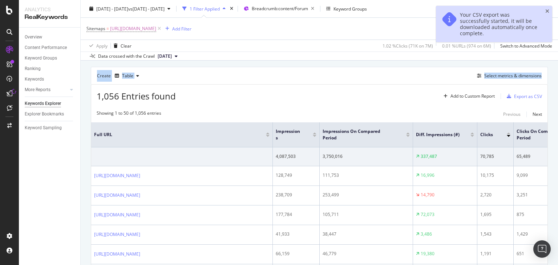
scroll to position [57, 0]
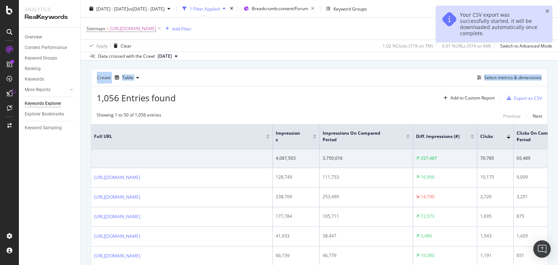
click at [557, 51] on div "Keywords Explorer nobroker 2024 Sep. 1st - Sep. 30th vs 2024 Aug. 1st - Aug. 31…" at bounding box center [319, 132] width 477 height 265
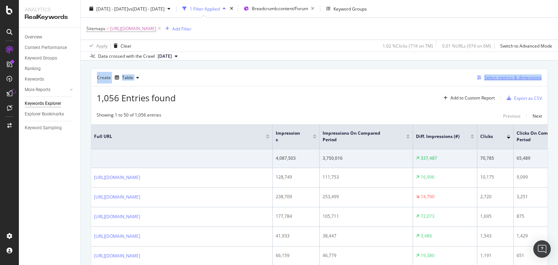
click at [484, 75] on div "Select metrics & dimensions" at bounding box center [512, 77] width 57 height 6
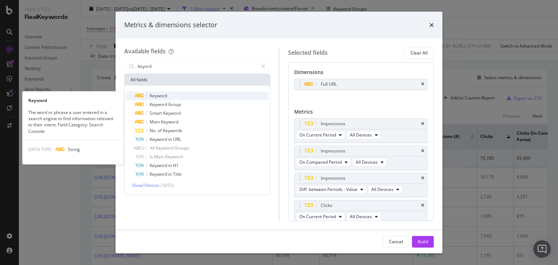
type input "keyord"
click at [178, 94] on div "Keyword" at bounding box center [202, 96] width 134 height 9
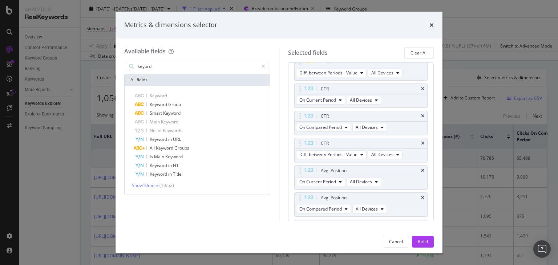
scroll to position [257, 0]
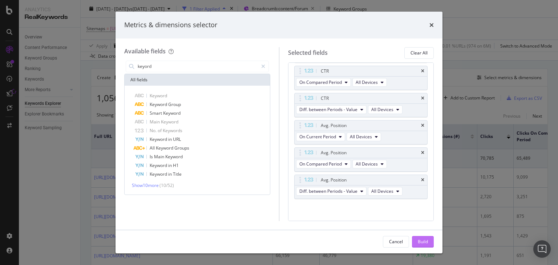
click at [418, 241] on div "Build" at bounding box center [423, 242] width 10 height 6
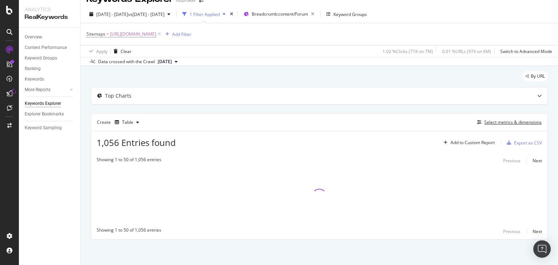
scroll to position [12, 0]
click at [172, 62] on span "[DATE]" at bounding box center [165, 62] width 14 height 7
click at [275, 81] on div "By URL" at bounding box center [319, 80] width 457 height 16
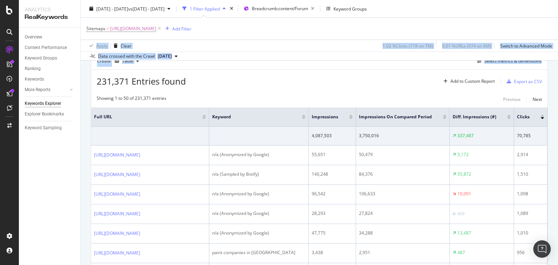
scroll to position [77, 0]
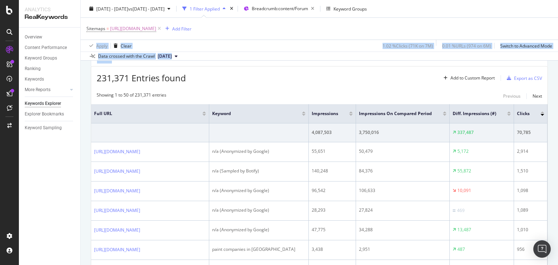
drag, startPoint x: 557, startPoint y: 42, endPoint x: 556, endPoint y: 54, distance: 11.7
click at [556, 54] on div "Keywords Explorer nobroker 2024 Sep. 1st - Sep. 30th vs 2024 Aug. 1st - Aug. 31…" at bounding box center [319, 132] width 477 height 265
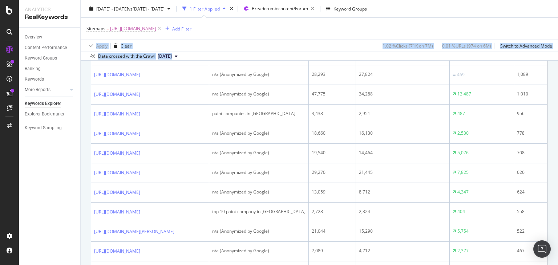
scroll to position [0, 0]
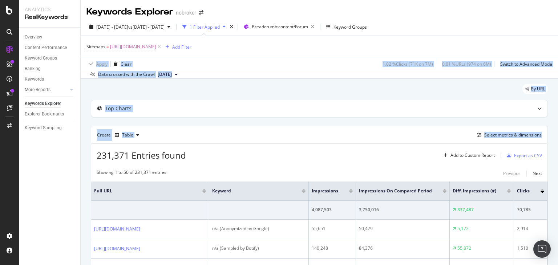
drag, startPoint x: 302, startPoint y: 88, endPoint x: 224, endPoint y: 96, distance: 79.2
click at [224, 96] on div "By URL" at bounding box center [319, 92] width 457 height 16
click at [191, 92] on div "By URL" at bounding box center [319, 92] width 457 height 16
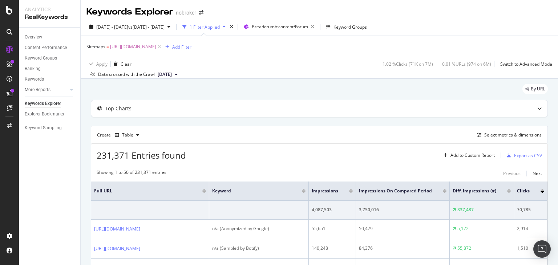
click at [556, 38] on div "Keywords Explorer nobroker 2024 Sep. 1st - Sep. 30th vs 2024 Aug. 1st - Aug. 31…" at bounding box center [319, 132] width 477 height 265
click at [191, 49] on div "Add Filter" at bounding box center [181, 47] width 19 height 6
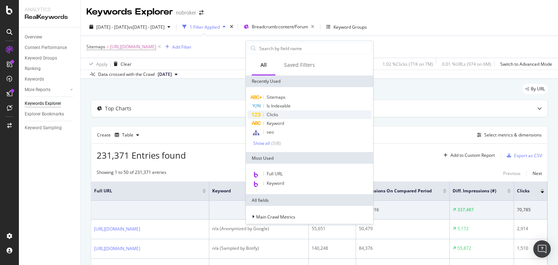
click at [276, 116] on span "Clicks" at bounding box center [273, 114] width 12 height 6
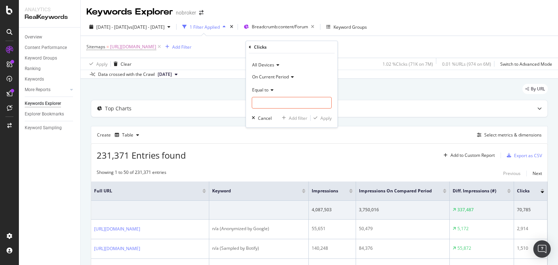
click at [267, 90] on span "Equal to" at bounding box center [260, 90] width 16 height 6
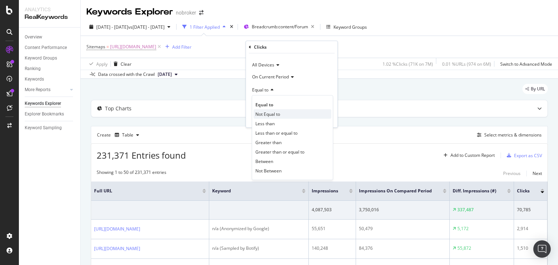
click at [271, 115] on span "Not Equal to" at bounding box center [267, 114] width 25 height 6
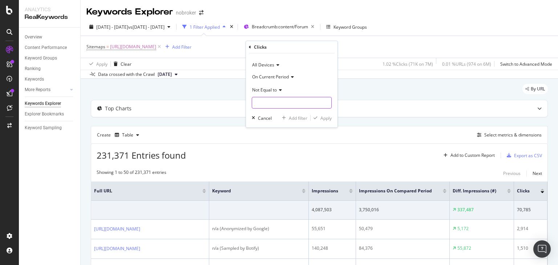
click at [264, 101] on input "number" at bounding box center [292, 103] width 80 height 12
click at [280, 103] on input "number" at bounding box center [292, 103] width 80 height 12
click at [272, 103] on input "number" at bounding box center [292, 103] width 80 height 12
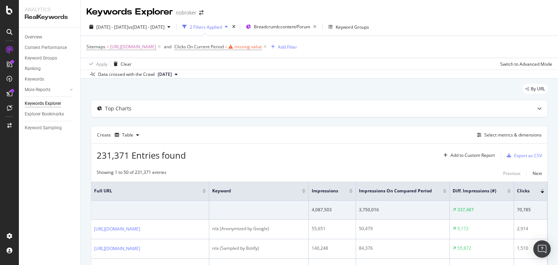
click at [224, 47] on span "Clicks On Current Period" at bounding box center [198, 47] width 49 height 6
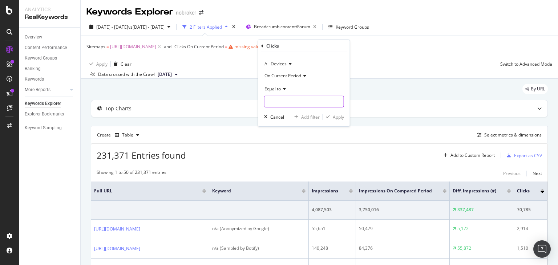
click at [290, 103] on input "number" at bounding box center [304, 102] width 80 height 12
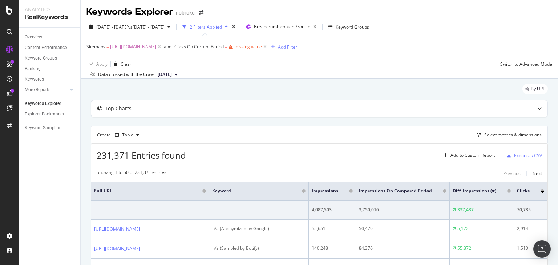
click at [375, 90] on div "By URL" at bounding box center [319, 92] width 457 height 16
click at [268, 45] on icon at bounding box center [265, 46] width 6 height 7
click at [191, 47] on div "Add Filter" at bounding box center [181, 47] width 19 height 6
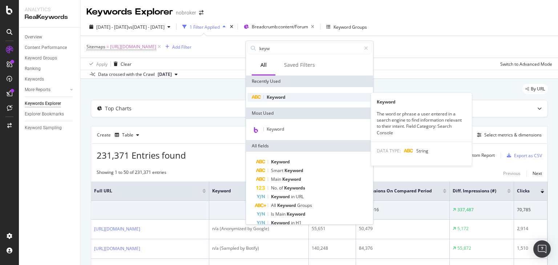
type input "keyw"
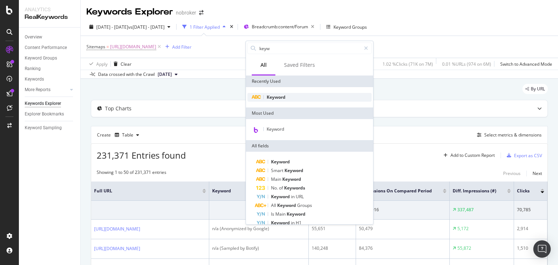
click at [272, 97] on span "Keyword" at bounding box center [276, 97] width 19 height 6
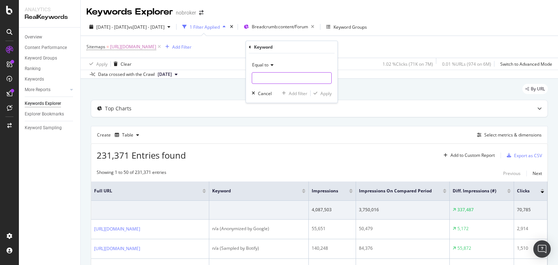
click at [258, 80] on input "text" at bounding box center [291, 78] width 79 height 12
click at [256, 67] on span "Equal to" at bounding box center [260, 65] width 16 height 6
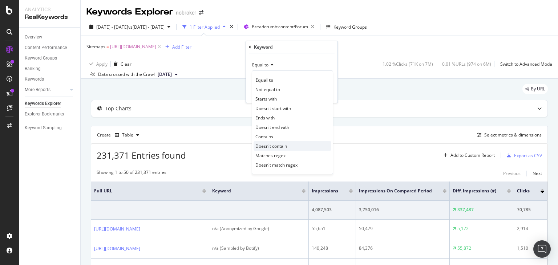
click at [272, 145] on span "Doesn't contain" at bounding box center [271, 146] width 32 height 6
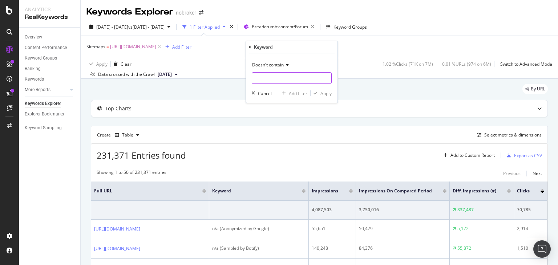
click at [263, 77] on input "text" at bounding box center [291, 78] width 79 height 12
type input "b"
type input "n/a"
click at [322, 93] on div "Apply" at bounding box center [325, 93] width 11 height 6
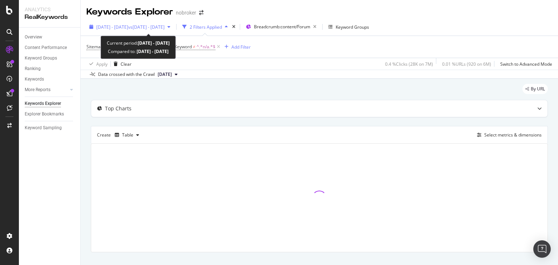
click at [164, 27] on span "vs 2024 Aug. 1st - Aug. 31st" at bounding box center [146, 27] width 36 height 6
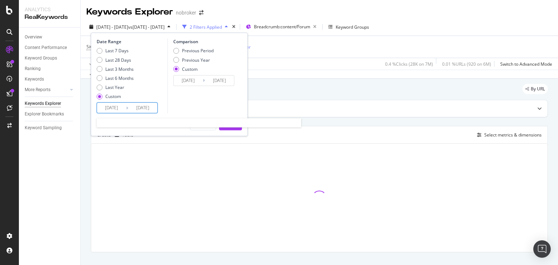
click at [135, 111] on input "2024/09/30" at bounding box center [142, 108] width 29 height 10
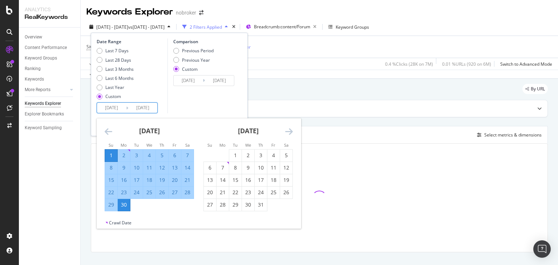
click at [107, 130] on icon "Move backward to switch to the previous month." at bounding box center [109, 131] width 8 height 9
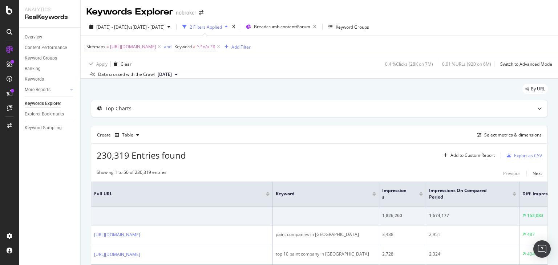
click at [273, 99] on div "By URL" at bounding box center [319, 92] width 457 height 16
click at [126, 134] on div "Table" at bounding box center [127, 135] width 11 height 4
click at [132, 160] on div "Trend" at bounding box center [135, 159] width 12 height 6
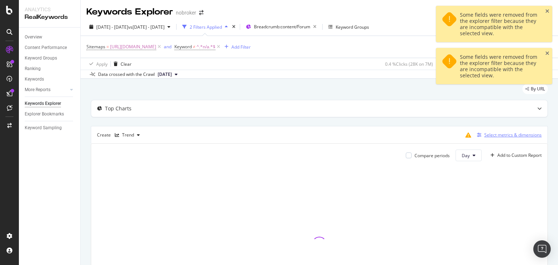
click at [494, 133] on div "Select metrics & dimensions" at bounding box center [512, 135] width 57 height 6
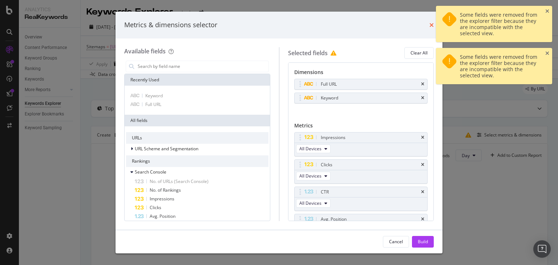
click at [430, 27] on icon "times" at bounding box center [431, 25] width 4 height 6
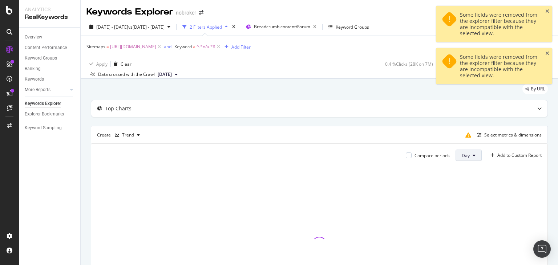
click at [465, 155] on button "Day" at bounding box center [468, 156] width 26 height 12
click at [463, 196] on span "Month" at bounding box center [462, 196] width 13 height 7
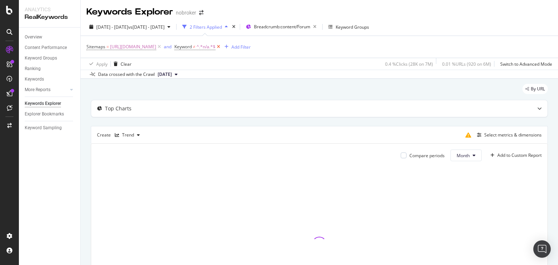
click at [222, 46] on icon at bounding box center [218, 46] width 6 height 7
click at [161, 34] on div "2024 Sep. 1st - Sep. 30th vs 2024 Aug. 1st - Aug. 31st 1 Filter Applied Breadcr…" at bounding box center [319, 28] width 477 height 15
click at [122, 20] on div "2024 Sep. 1st - Sep. 30th vs 2024 Aug. 1st - Aug. 31st 1 Filter Applied Breadcr…" at bounding box center [319, 48] width 477 height 61
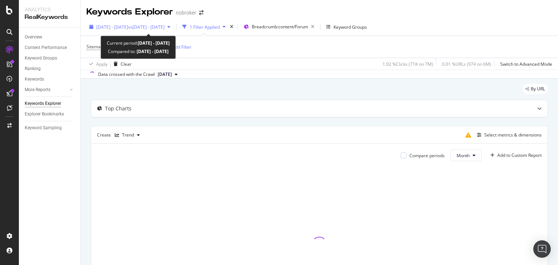
click at [115, 28] on span "2024 Sep. 1st - Sep. 30th" at bounding box center [112, 27] width 32 height 6
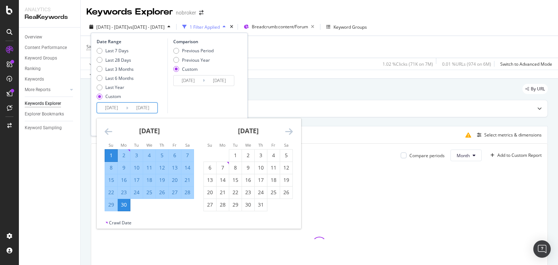
click at [139, 106] on input "2024/09/30" at bounding box center [142, 108] width 29 height 10
click at [115, 70] on div "Last 3 Months" at bounding box center [119, 69] width 28 height 6
type input "2025/06/10"
type input "2025/09/09"
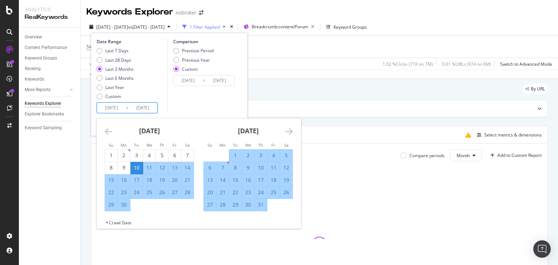
click at [110, 111] on input "2025/06/10" at bounding box center [111, 108] width 29 height 10
click at [107, 137] on div "June 2025" at bounding box center [149, 133] width 89 height 31
click at [106, 130] on icon "Move backward to switch to the previous month." at bounding box center [109, 131] width 8 height 9
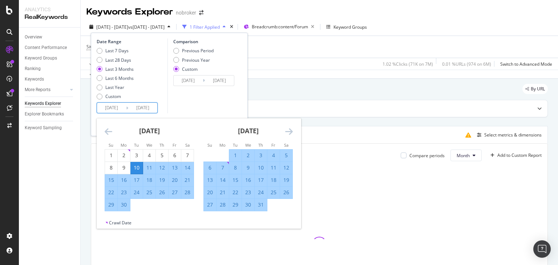
click at [106, 130] on icon "Move backward to switch to the previous month." at bounding box center [109, 131] width 8 height 9
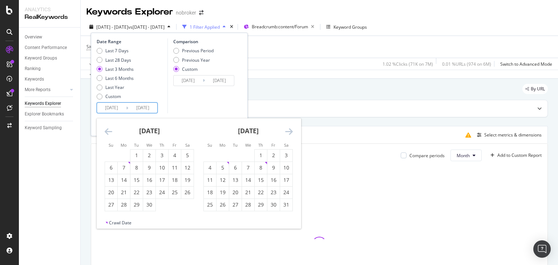
click at [106, 130] on icon "Move backward to switch to the previous month." at bounding box center [109, 131] width 8 height 9
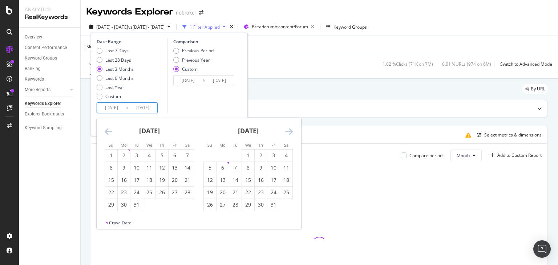
click at [106, 130] on icon "Move backward to switch to the previous month." at bounding box center [109, 131] width 8 height 9
click at [109, 109] on input "2025/06/10" at bounding box center [111, 108] width 29 height 10
click at [164, 157] on div "1" at bounding box center [162, 155] width 12 height 7
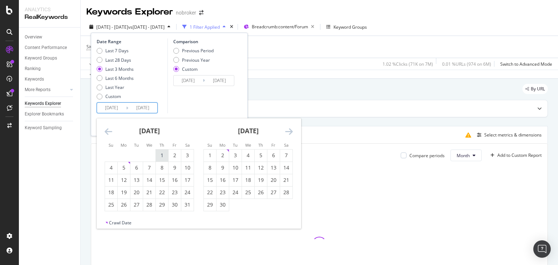
type input "2024/08/01"
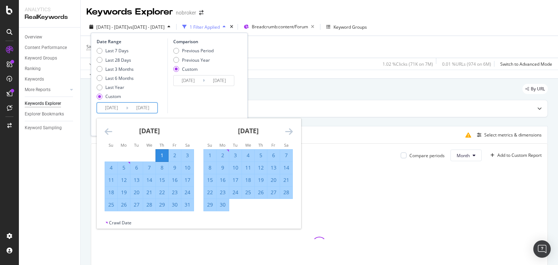
click at [112, 108] on input "2024/08/01" at bounding box center [111, 108] width 29 height 10
click at [290, 130] on icon "Move forward to switch to the next month." at bounding box center [289, 131] width 8 height 9
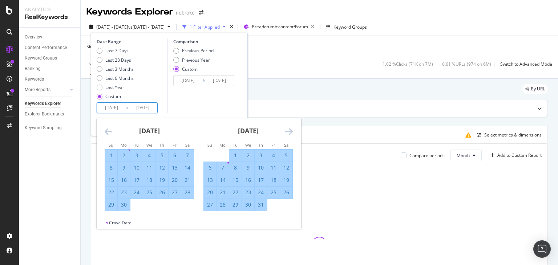
click at [143, 107] on input "2025/09/09" at bounding box center [142, 108] width 29 height 10
click at [260, 207] on div "31" at bounding box center [261, 204] width 12 height 7
type input "2024/10/31"
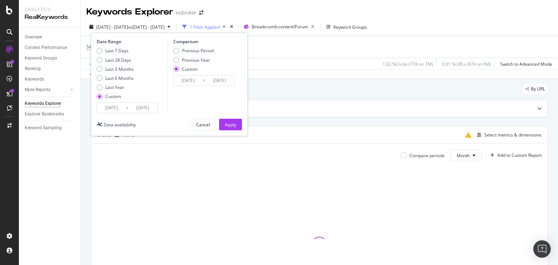
click at [147, 107] on input "2024/10/31" at bounding box center [142, 108] width 29 height 10
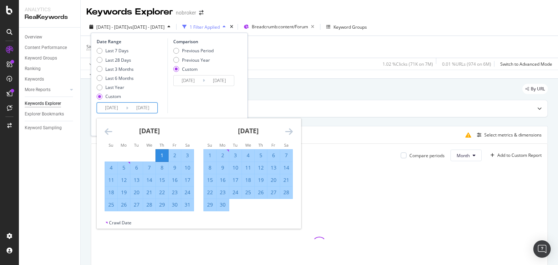
click at [288, 130] on icon "Move forward to switch to the next month." at bounding box center [289, 131] width 8 height 9
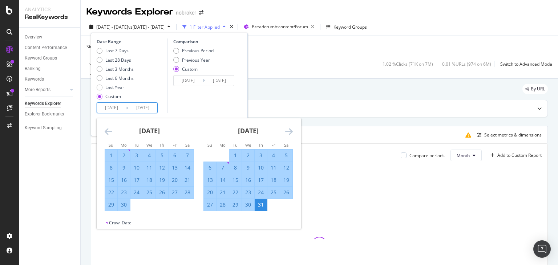
click at [225, 101] on div "Comparison Previous Period Previous Year Custom 2024/08/01 Navigate forward to …" at bounding box center [201, 75] width 69 height 75
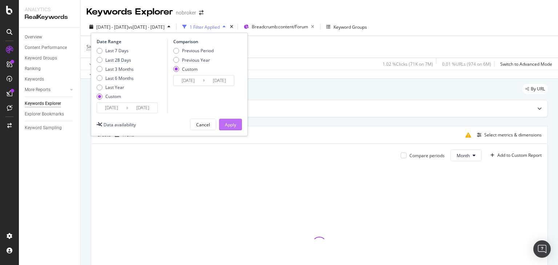
click at [231, 125] on div "Apply" at bounding box center [230, 125] width 11 height 6
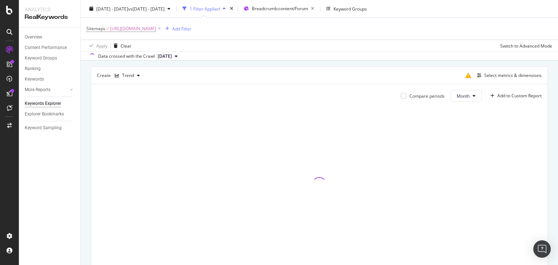
scroll to position [59, 0]
click at [500, 76] on div "Select metrics & dimensions" at bounding box center [512, 76] width 57 height 6
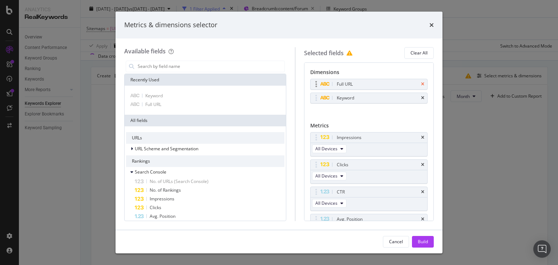
click at [421, 85] on icon "times" at bounding box center [422, 84] width 3 height 4
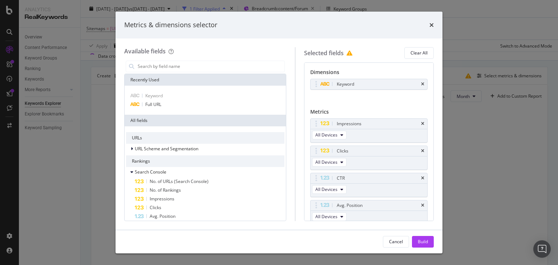
click at [421, 85] on icon "times" at bounding box center [422, 84] width 3 height 4
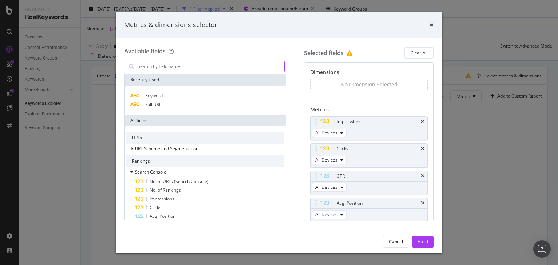
click at [255, 66] on input "modal" at bounding box center [210, 66] width 147 height 11
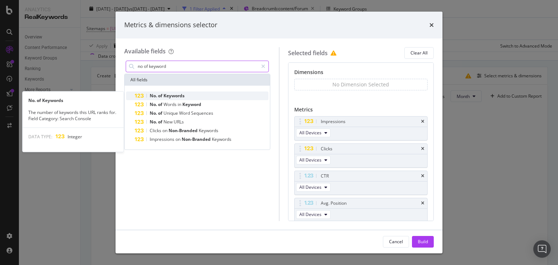
type input "no of keyword"
click at [175, 93] on span "Keywords" at bounding box center [173, 96] width 21 height 6
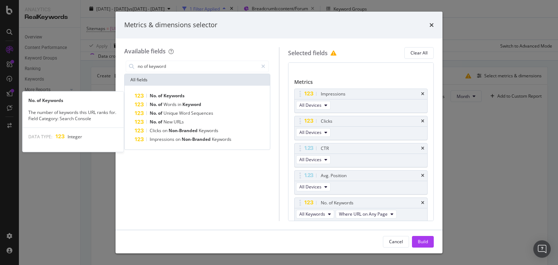
scroll to position [28, 0]
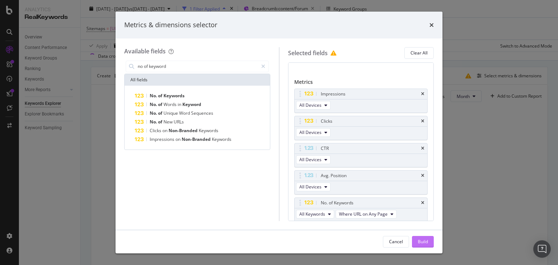
click at [427, 244] on div "Build" at bounding box center [423, 242] width 10 height 6
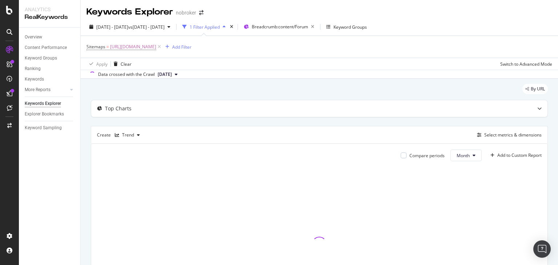
scroll to position [87, 0]
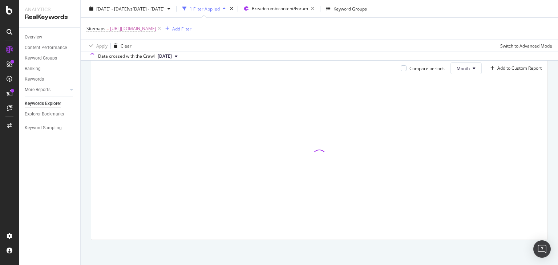
drag, startPoint x: 557, startPoint y: 154, endPoint x: 547, endPoint y: 187, distance: 35.0
click at [547, 187] on div "Keywords Explorer nobroker 2024 Aug. 1st - Oct. 31st vs 2024 Aug. 1st - Aug. 31…" at bounding box center [319, 132] width 477 height 265
click at [545, 157] on div "By URL Top Charts Create Trend Select metrics & dimensions Compare periods Mont…" at bounding box center [319, 129] width 477 height 274
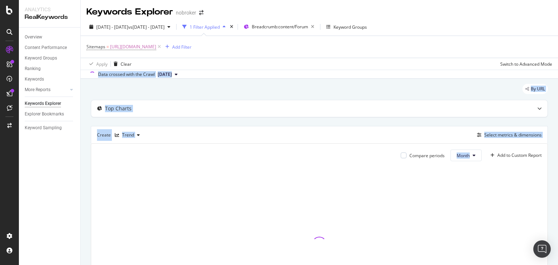
drag, startPoint x: 557, startPoint y: 136, endPoint x: 557, endPoint y: 65, distance: 70.8
click at [557, 65] on div "Keywords Explorer nobroker 2024 Aug. 1st - Oct. 31st vs 2024 Aug. 1st - Aug. 31…" at bounding box center [319, 132] width 477 height 265
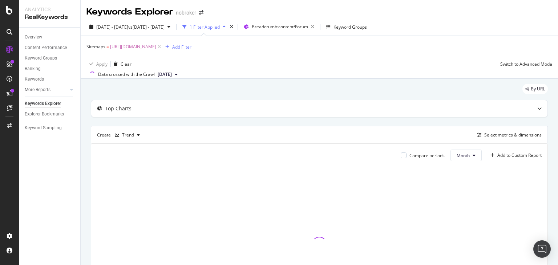
click at [538, 40] on div "Sitemaps = https://www.nobroker.in/forum/sitemap-index/?id=painting.xml Add Fil…" at bounding box center [319, 47] width 466 height 22
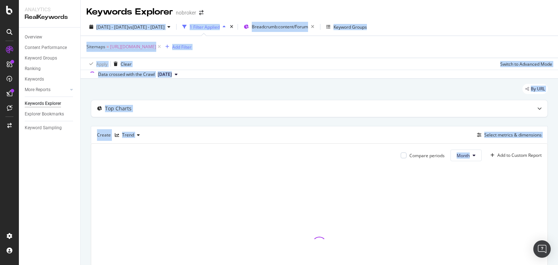
drag, startPoint x: 557, startPoint y: 98, endPoint x: 555, endPoint y: 15, distance: 83.2
click at [555, 15] on div "Keywords Explorer nobroker 2024 Aug. 1st - Oct. 31st vs 2024 Aug. 1st - Aug. 31…" at bounding box center [319, 132] width 477 height 265
click at [497, 24] on div "2024 Aug. 1st - Oct. 31st vs 2024 Aug. 1st - Aug. 31st 1 Filter Applied Breadcr…" at bounding box center [319, 28] width 477 height 15
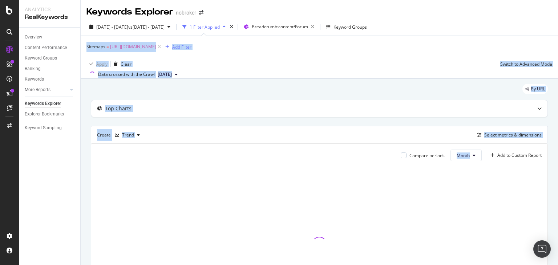
drag, startPoint x: 557, startPoint y: 94, endPoint x: 557, endPoint y: 24, distance: 70.4
click at [557, 24] on div "Keywords Explorer nobroker 2024 Aug. 1st - Oct. 31st vs 2024 Aug. 1st - Aug. 31…" at bounding box center [319, 132] width 477 height 265
click at [514, 20] on div "2024 Aug. 1st - Oct. 31st vs 2024 Aug. 1st - Aug. 31st 1 Filter Applied Breadcr…" at bounding box center [319, 48] width 477 height 61
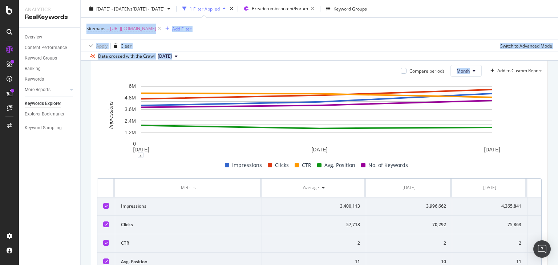
scroll to position [146, 0]
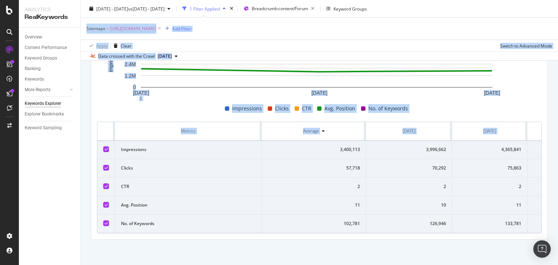
drag, startPoint x: 557, startPoint y: 24, endPoint x: 557, endPoint y: 125, distance: 100.2
click at [557, 125] on div "Keywords Explorer nobroker 2024 Aug. 1st - Oct. 31st vs 2024 Aug. 1st - Aug. 31…" at bounding box center [319, 132] width 477 height 265
click at [262, 131] on th "Average" at bounding box center [314, 131] width 104 height 19
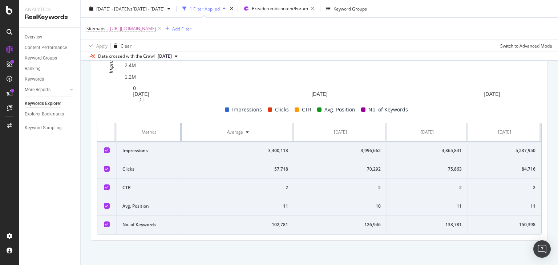
drag, startPoint x: 261, startPoint y: 127, endPoint x: 168, endPoint y: 126, distance: 92.6
click at [168, 126] on th "Metrics" at bounding box center [149, 132] width 65 height 19
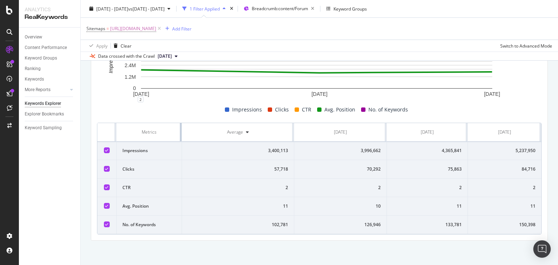
scroll to position [140, 0]
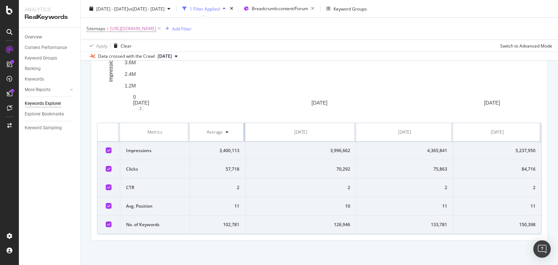
drag, startPoint x: 286, startPoint y: 132, endPoint x: 216, endPoint y: 126, distance: 69.6
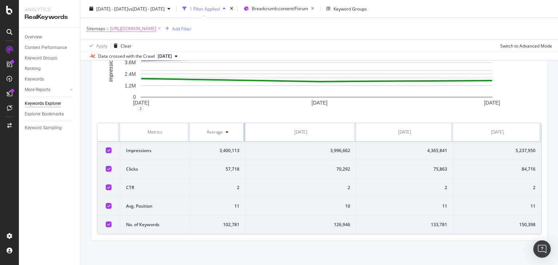
click at [216, 126] on th "Average" at bounding box center [218, 132] width 56 height 19
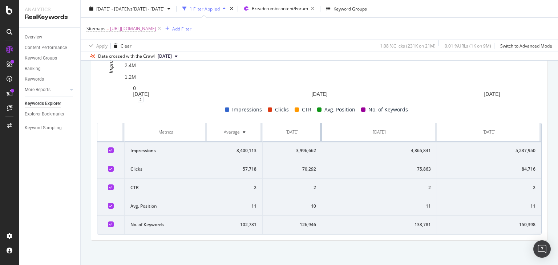
click at [301, 127] on th "Aug. 2024" at bounding box center [292, 132] width 59 height 19
drag, startPoint x: 281, startPoint y: 169, endPoint x: 312, endPoint y: 172, distance: 31.4
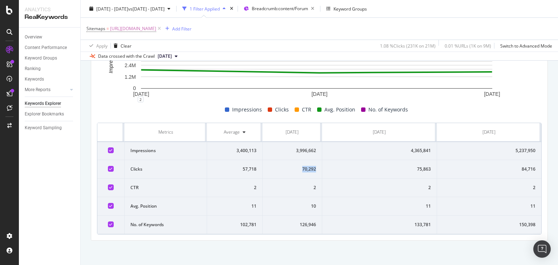
click at [312, 172] on td "70,292" at bounding box center [292, 169] width 59 height 19
drag, startPoint x: 396, startPoint y: 172, endPoint x: 439, endPoint y: 178, distance: 43.0
click at [439, 178] on tbody "Impressions 3,400,113 3,996,662 4,365,841 5,237,950 Clicks 57,718 70,292 75,863…" at bounding box center [319, 188] width 444 height 93
click at [511, 182] on td "2" at bounding box center [489, 188] width 104 height 19
drag, startPoint x: 507, startPoint y: 178, endPoint x: 530, endPoint y: 175, distance: 23.1
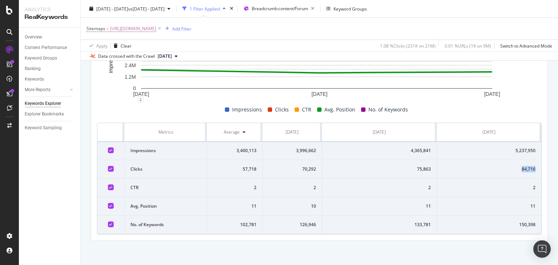
click at [530, 175] on td "84,716" at bounding box center [489, 169] width 104 height 19
click at [298, 166] on div "70,292" at bounding box center [291, 169] width 47 height 7
drag, startPoint x: 104, startPoint y: 125, endPoint x: 557, endPoint y: 237, distance: 467.2
click at [557, 237] on div "Keywords Explorer nobroker 2024 Aug. 1st - Oct. 31st vs 2024 Aug. 1st - Aug. 31…" at bounding box center [319, 132] width 477 height 265
copy thead
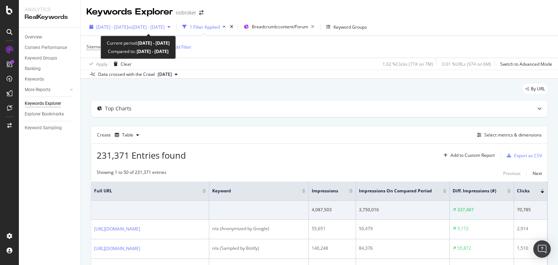
click at [128, 25] on span "[DATE] - [DATE]" at bounding box center [112, 27] width 32 height 6
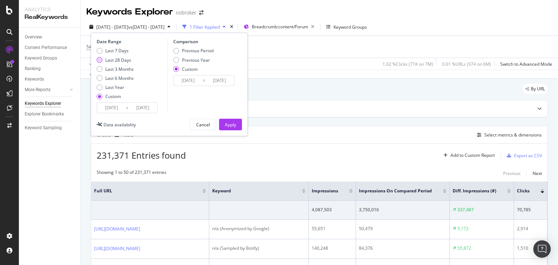
click at [116, 60] on div "Last 28 Days" at bounding box center [118, 60] width 26 height 6
type input "2025/08/13"
type input "2025/09/09"
click at [232, 127] on div "Apply" at bounding box center [230, 125] width 11 height 6
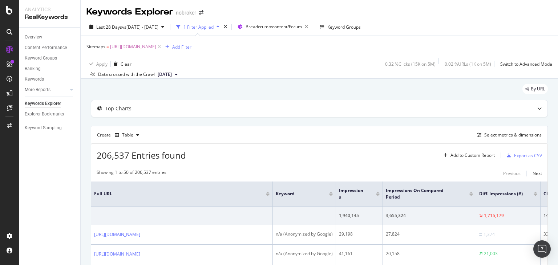
click at [172, 73] on span "[DATE]" at bounding box center [165, 74] width 14 height 7
click at [176, 101] on div "[DATE]" at bounding box center [167, 99] width 20 height 7
click at [125, 137] on div "Table" at bounding box center [127, 135] width 11 height 4
click at [133, 159] on div "Trend" at bounding box center [135, 159] width 12 height 6
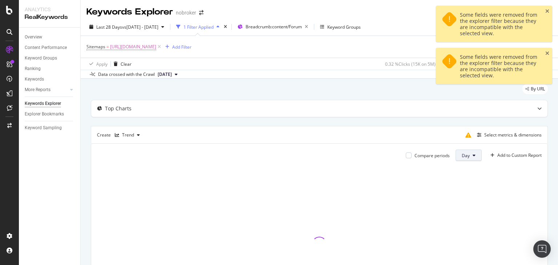
click at [463, 160] on button "Day" at bounding box center [468, 156] width 26 height 12
click at [467, 196] on span "Month" at bounding box center [462, 196] width 13 height 7
click at [485, 134] on div "Select metrics & dimensions" at bounding box center [512, 135] width 57 height 6
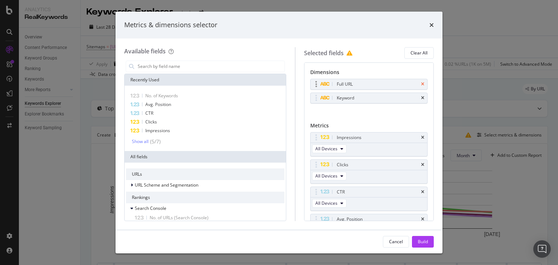
click at [421, 84] on icon "times" at bounding box center [422, 84] width 3 height 4
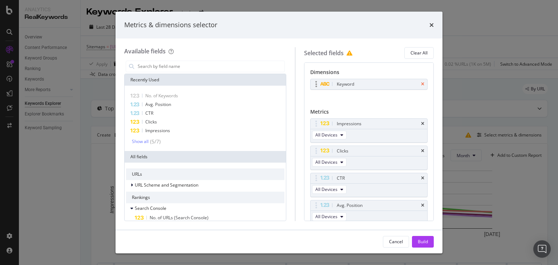
click at [421, 86] on icon "times" at bounding box center [422, 84] width 3 height 4
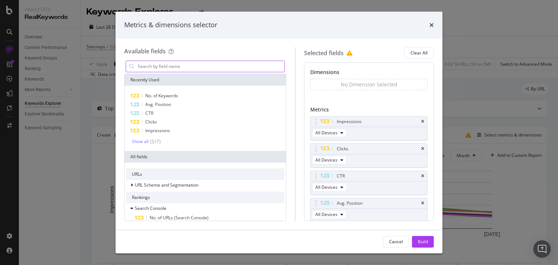
click at [211, 61] on input "modal" at bounding box center [210, 66] width 147 height 11
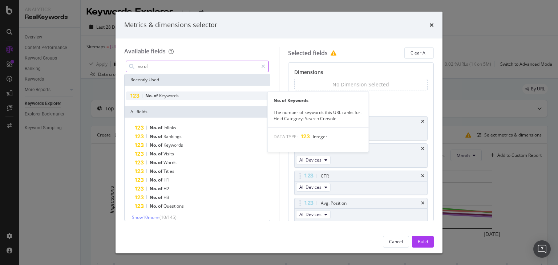
type input "no of"
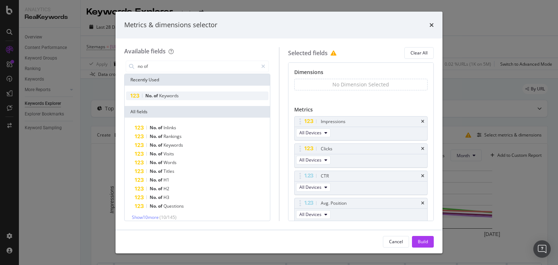
click at [156, 96] on span "of" at bounding box center [156, 96] width 5 height 6
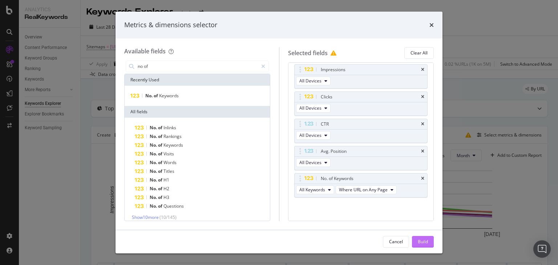
click at [421, 243] on div "Build" at bounding box center [423, 242] width 10 height 6
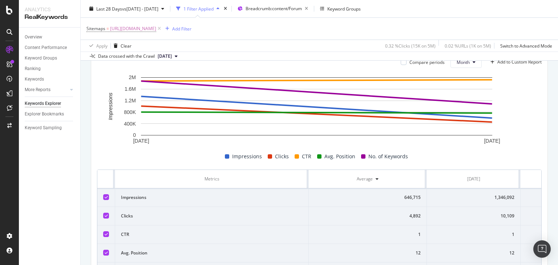
scroll to position [146, 0]
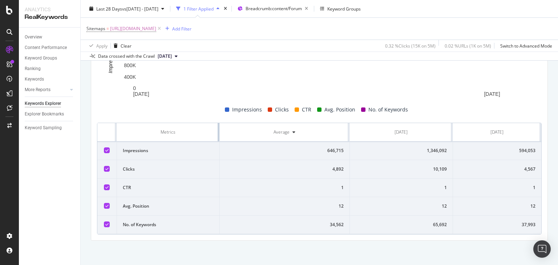
drag, startPoint x: 307, startPoint y: 127, endPoint x: 153, endPoint y: 131, distance: 154.8
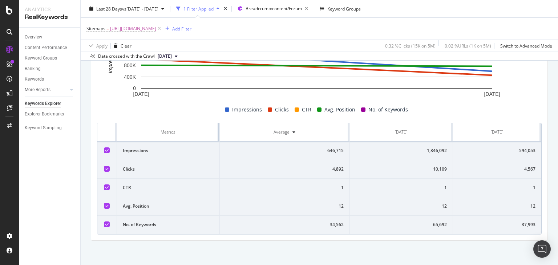
click at [153, 131] on th "Metrics" at bounding box center [168, 132] width 103 height 19
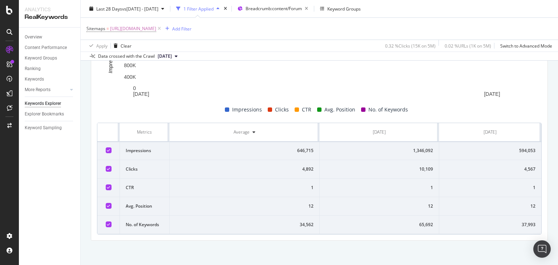
scroll to position [140, 0]
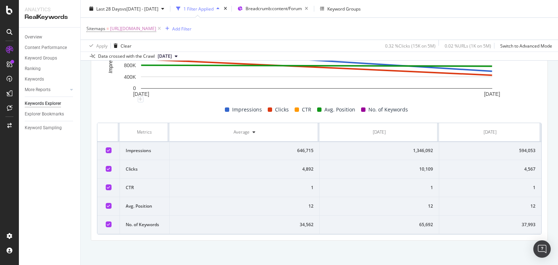
click at [170, 56] on span "[DATE]" at bounding box center [165, 56] width 14 height 7
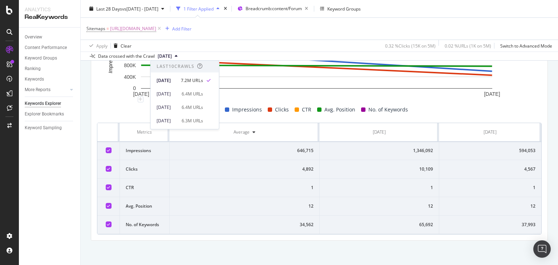
click at [379, 170] on div "10,109" at bounding box center [378, 169] width 107 height 7
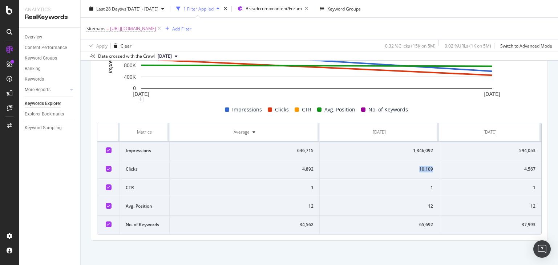
drag, startPoint x: 379, startPoint y: 170, endPoint x: 434, endPoint y: 167, distance: 54.5
click at [434, 167] on td "10,109" at bounding box center [379, 169] width 119 height 19
click at [166, 54] on span "[DATE]" at bounding box center [165, 56] width 14 height 7
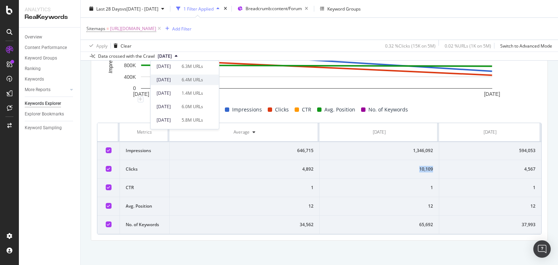
scroll to position [60, 0]
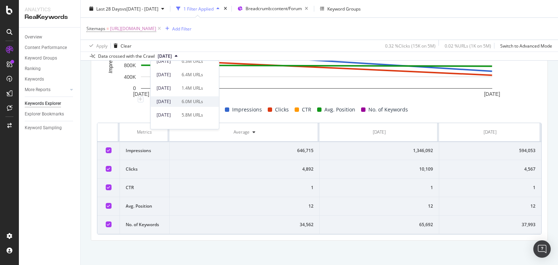
click at [177, 102] on div "[DATE]" at bounding box center [167, 101] width 21 height 7
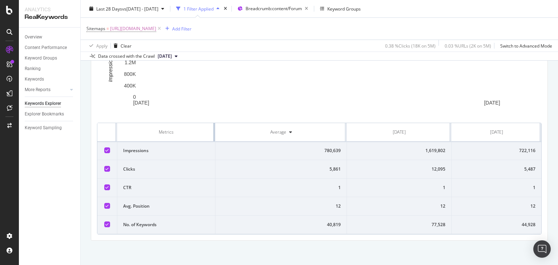
scroll to position [140, 0]
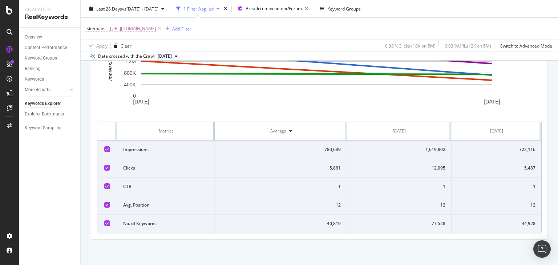
drag, startPoint x: 308, startPoint y: 126, endPoint x: 202, endPoint y: 122, distance: 105.8
click at [202, 122] on div "1 Aug. 2025 1 Sep. 2025 0 400K 800K 1.2M 1.6M 2M Impressions Date Impressions C…" at bounding box center [319, 133] width 444 height 199
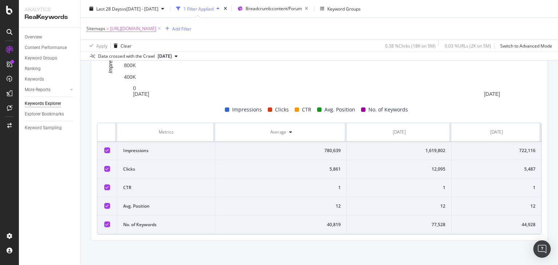
drag, startPoint x: 107, startPoint y: 132, endPoint x: 557, endPoint y: 233, distance: 461.4
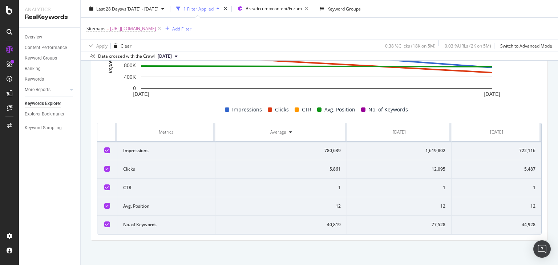
click at [557, 233] on div "Keywords Explorer nobroker Last 28 Days vs 2024 Aug. 1st - Aug. 31st 1 Filter A…" at bounding box center [319, 132] width 477 height 265
copy thead
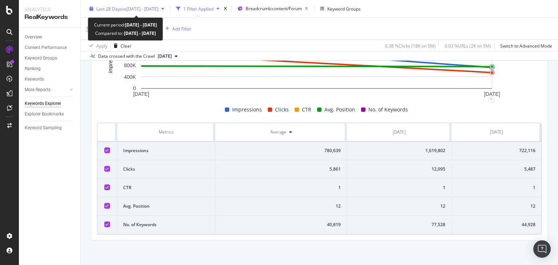
click at [160, 12] on div "Last 28 Days vs 2024 Aug. 1st - Aug. 31st" at bounding box center [126, 8] width 81 height 11
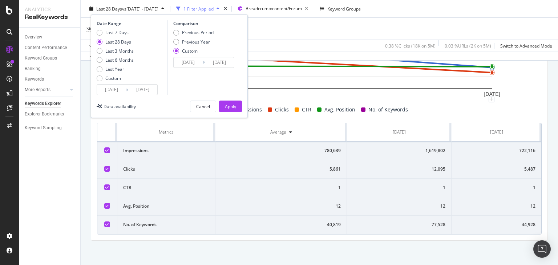
click at [146, 91] on input "2025/09/09" at bounding box center [142, 90] width 29 height 10
